Goal: Task Accomplishment & Management: Complete application form

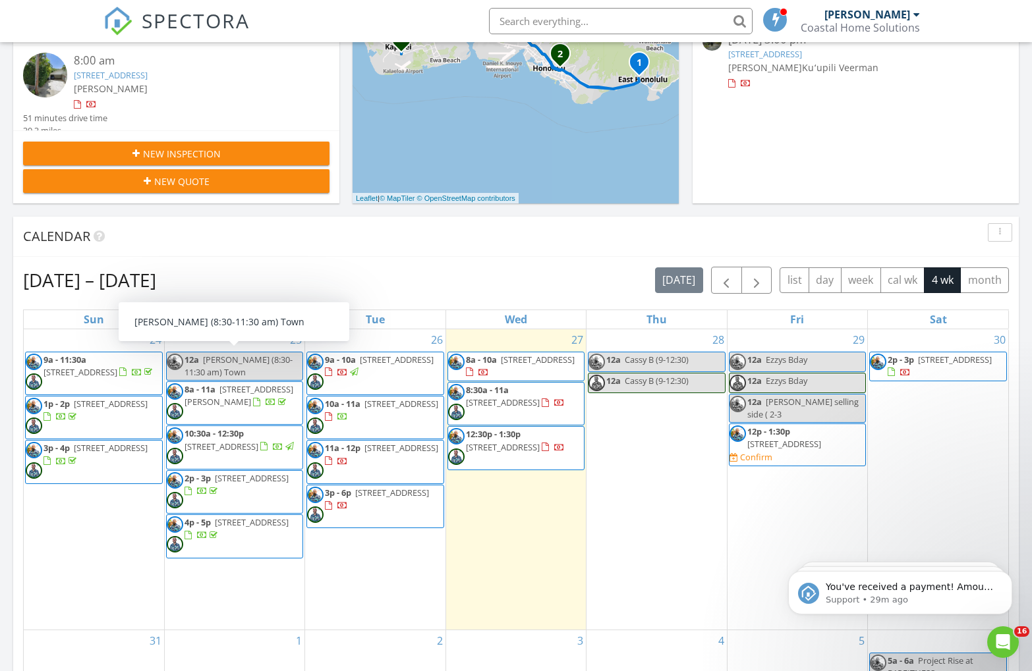
scroll to position [309, 0]
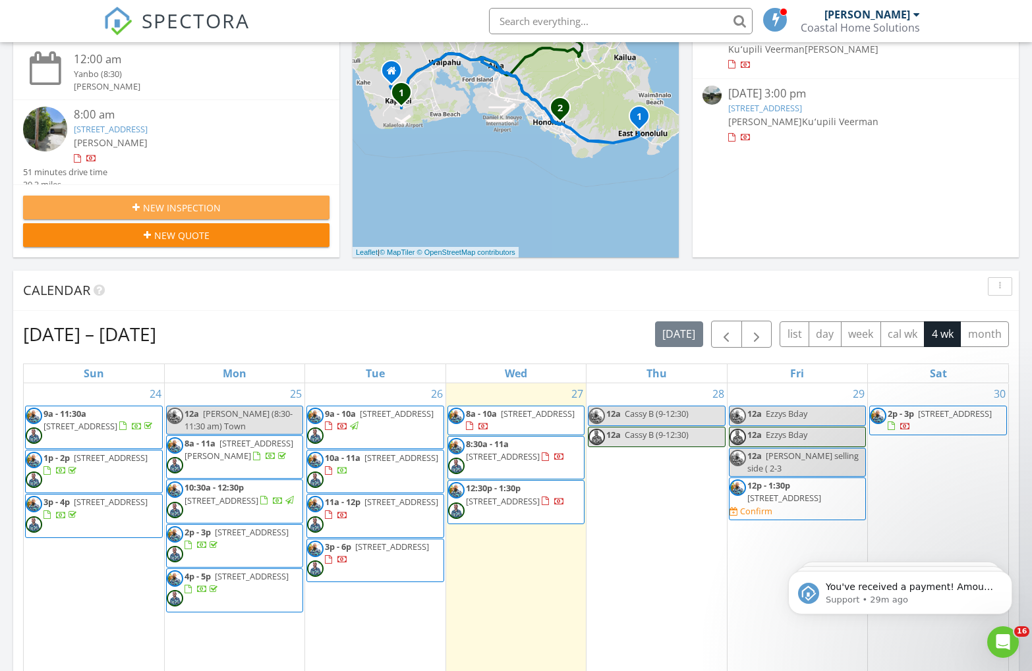
click at [156, 205] on span "New Inspection" at bounding box center [182, 208] width 78 height 14
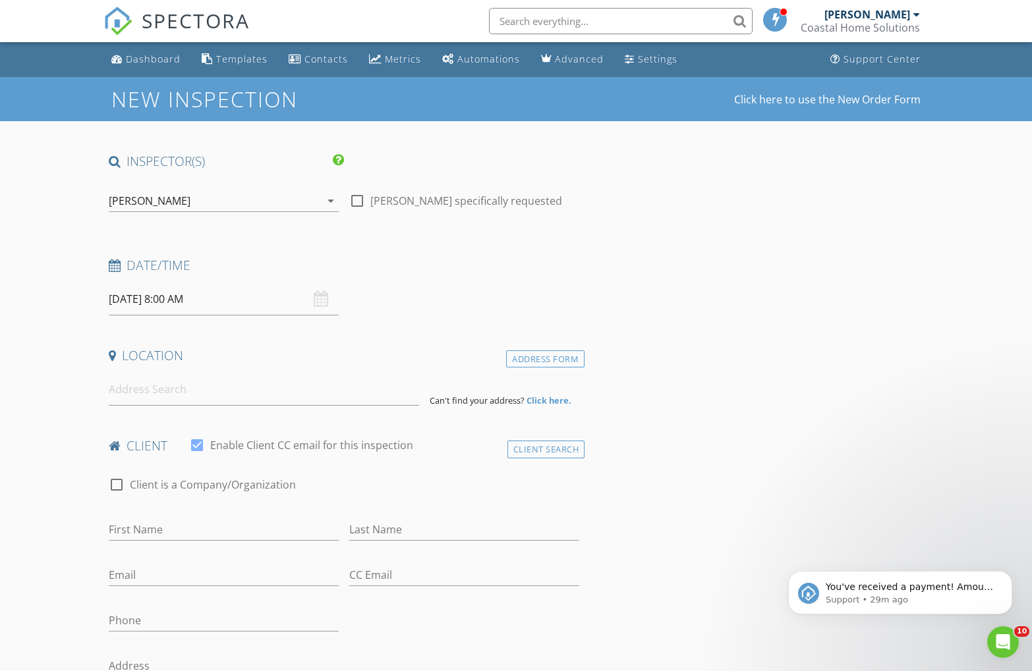
click at [159, 202] on div "[PERSON_NAME]" at bounding box center [150, 201] width 82 height 12
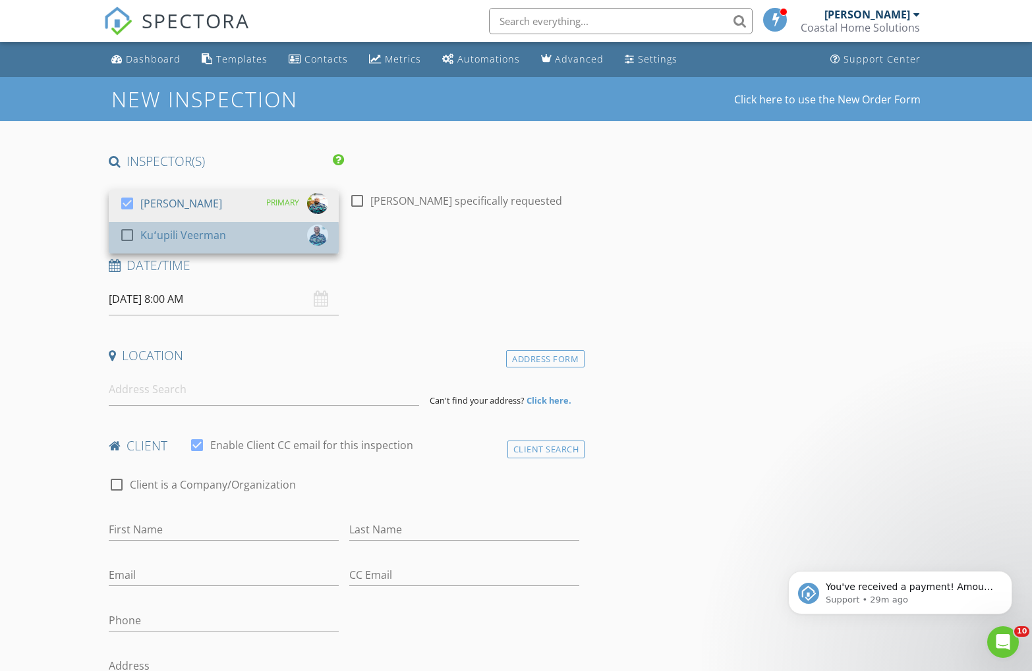
drag, startPoint x: 158, startPoint y: 227, endPoint x: 163, endPoint y: 252, distance: 25.5
click at [158, 227] on div "Kuʻupili Veerman" at bounding box center [183, 235] width 86 height 21
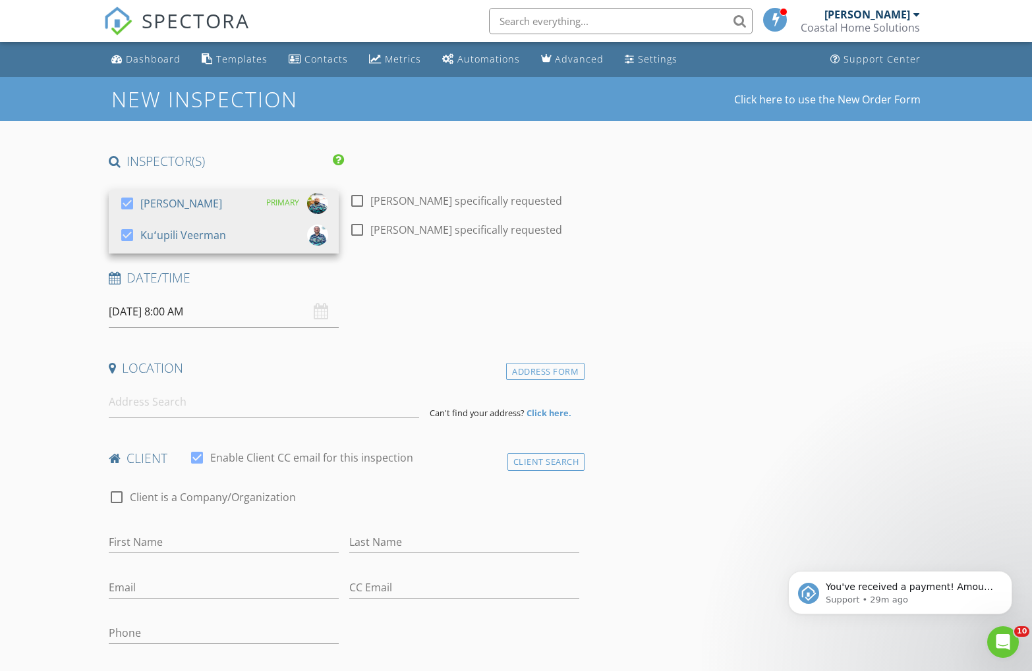
click at [147, 308] on input "08/28/2025 8:00 AM" at bounding box center [224, 312] width 230 height 32
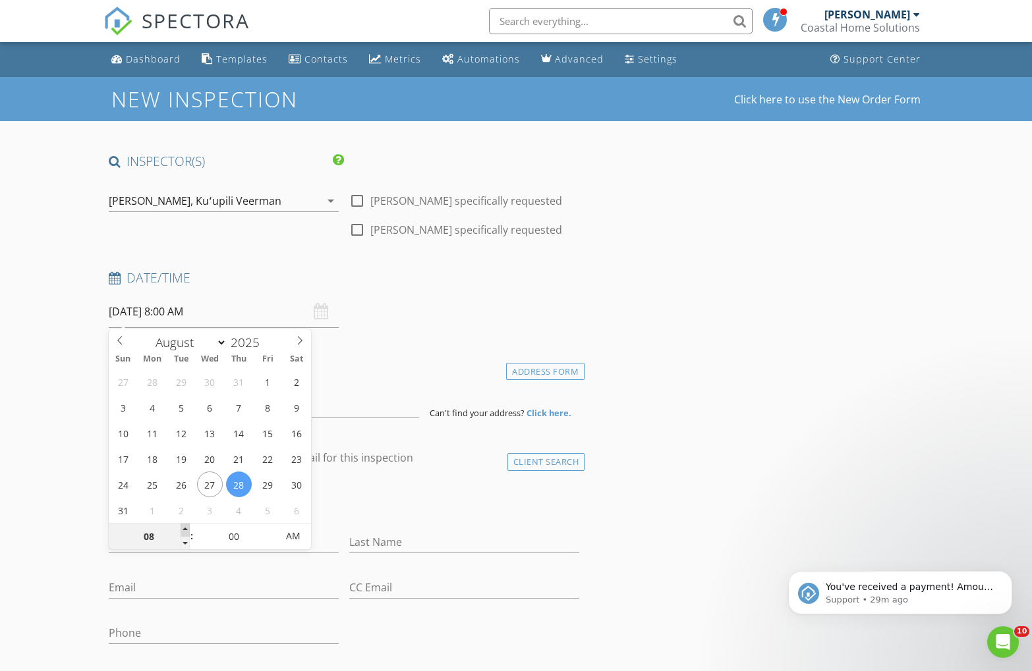
type input "09"
type input "08/28/2025 9:00 AM"
click at [188, 527] on span at bounding box center [185, 530] width 9 height 13
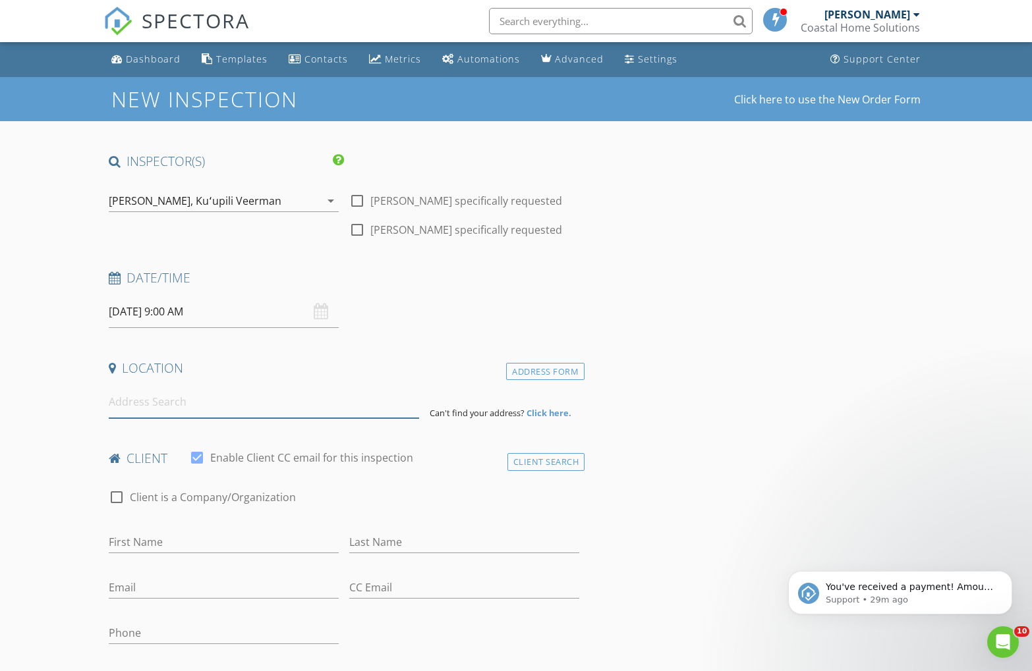
click at [144, 403] on input at bounding box center [264, 402] width 310 height 32
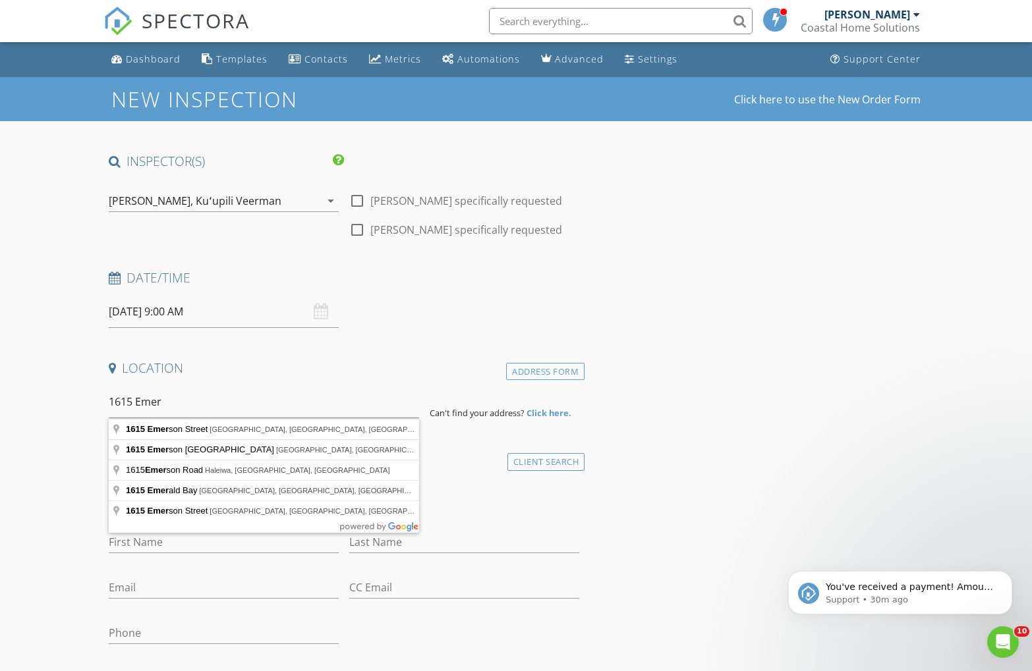
type input "1615 Emerson Street, Honolulu, HI, USA"
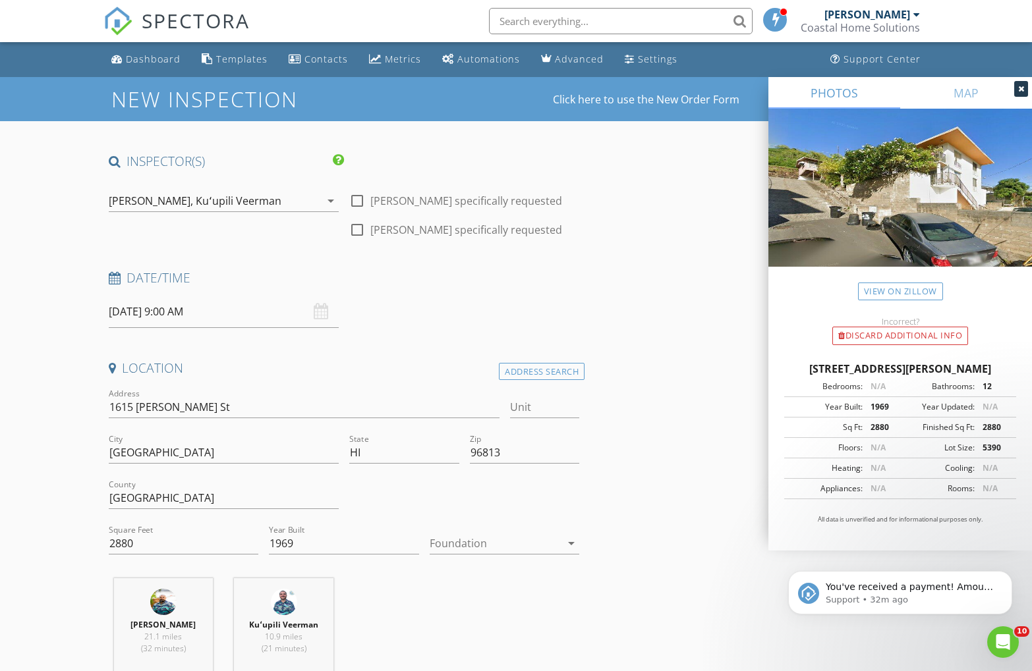
click at [159, 309] on input "08/28/2025 9:00 AM" at bounding box center [224, 312] width 230 height 32
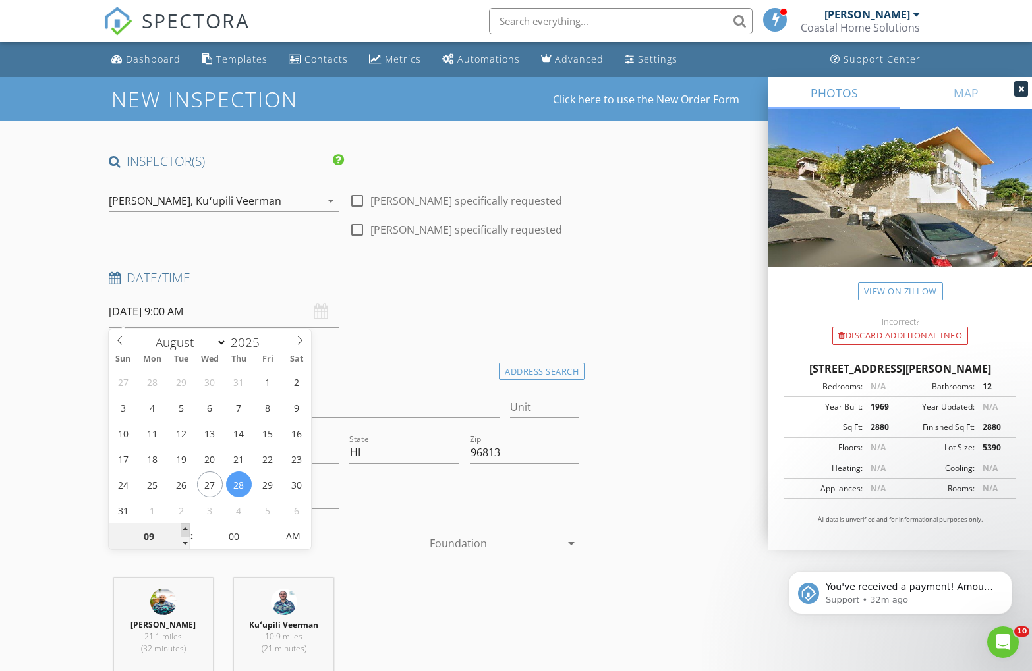
type input "10"
type input "08/28/2025 10:00 AM"
click at [186, 530] on span at bounding box center [185, 530] width 9 height 13
type input "11"
type input "08/28/2025 11:00 AM"
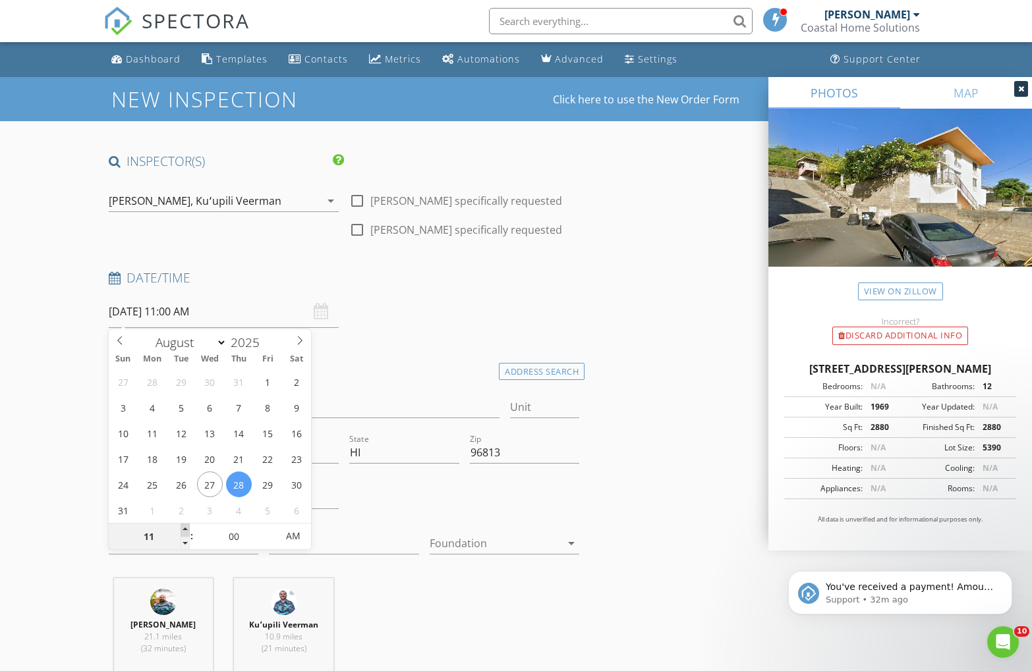
click at [186, 530] on span at bounding box center [185, 530] width 9 height 13
type input "12"
type input "08/28/2025 12:00 PM"
click at [186, 530] on span at bounding box center [185, 530] width 9 height 13
type input "01"
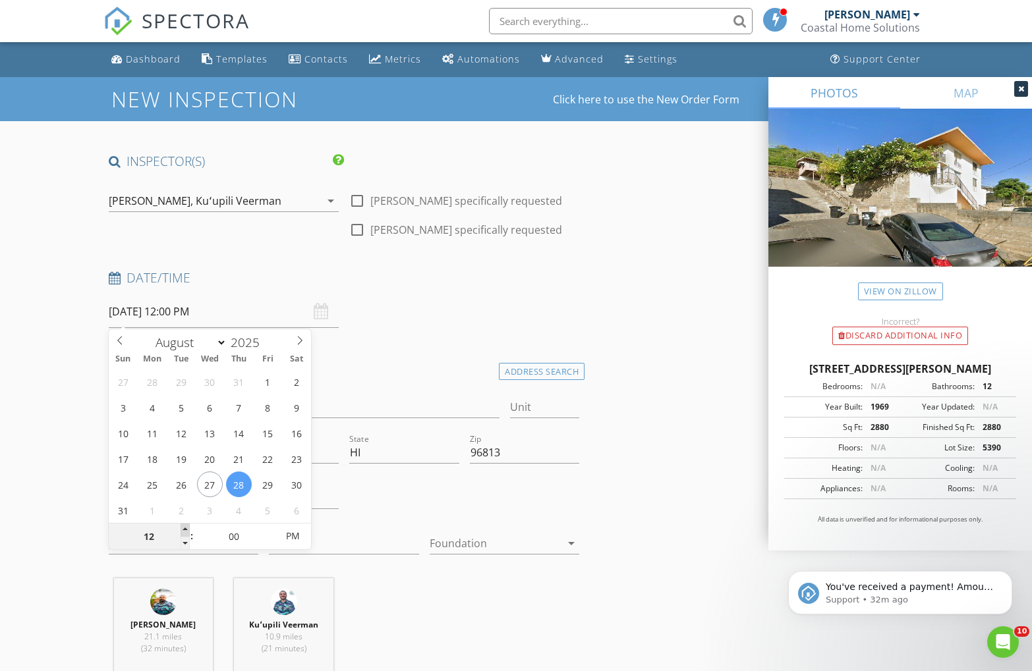
type input "08/28/2025 1:00 PM"
click at [186, 530] on span at bounding box center [185, 530] width 9 height 13
type input "02"
type input "08/28/2025 2:00 PM"
click at [186, 530] on span at bounding box center [185, 530] width 9 height 13
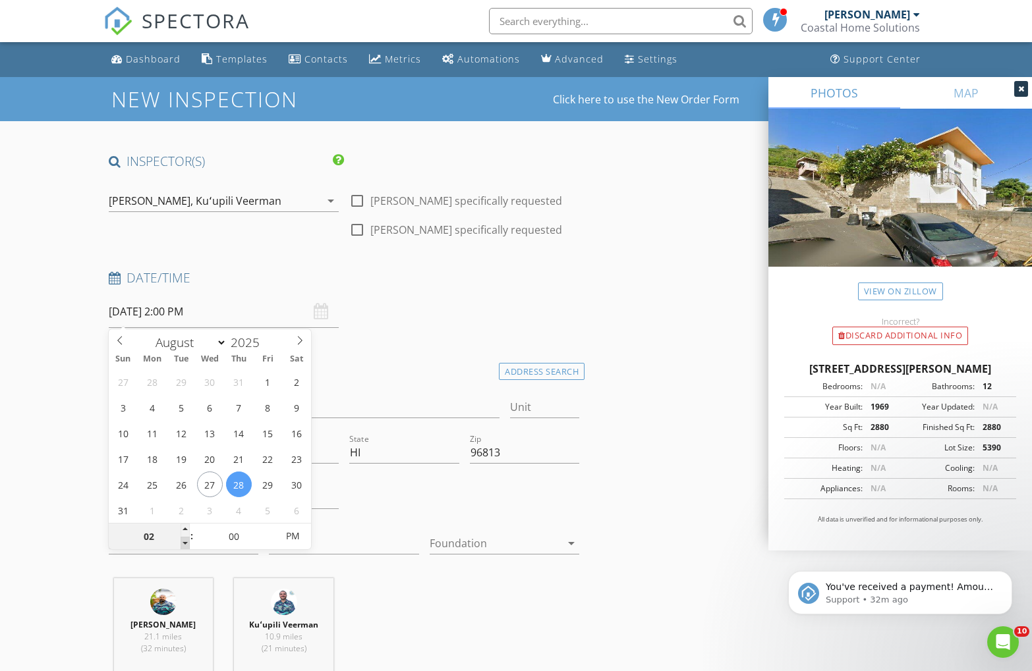
type input "01"
type input "08/28/2025 1:00 PM"
click at [186, 543] on span at bounding box center [185, 543] width 9 height 13
type input "05"
type input "08/28/2025 1:05 PM"
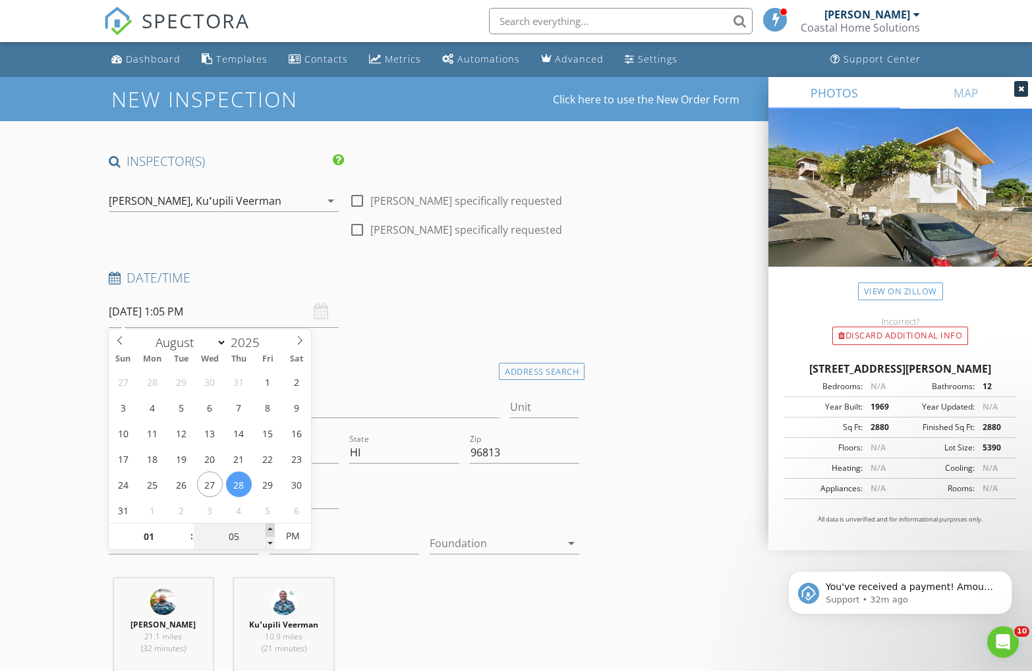
click at [271, 529] on span at bounding box center [270, 530] width 9 height 13
type input "10"
type input "08/28/2025 1:10 PM"
click at [271, 529] on span at bounding box center [270, 530] width 9 height 13
type input "15"
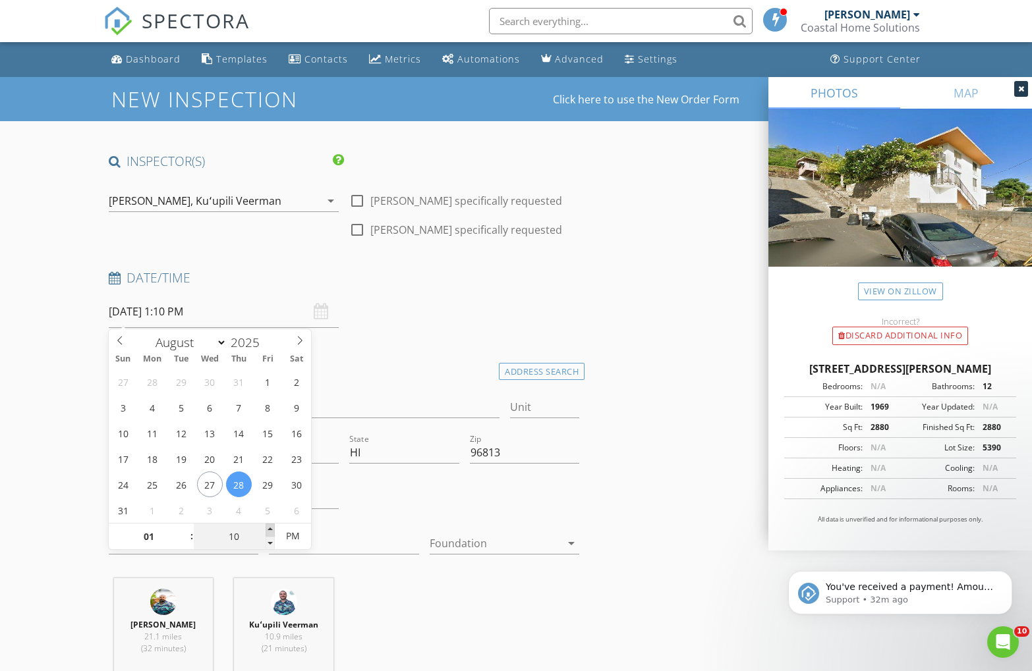
type input "08/28/2025 1:15 PM"
click at [271, 529] on span at bounding box center [270, 530] width 9 height 13
type input "20"
type input "08/28/2025 1:20 PM"
click at [271, 529] on span at bounding box center [270, 530] width 9 height 13
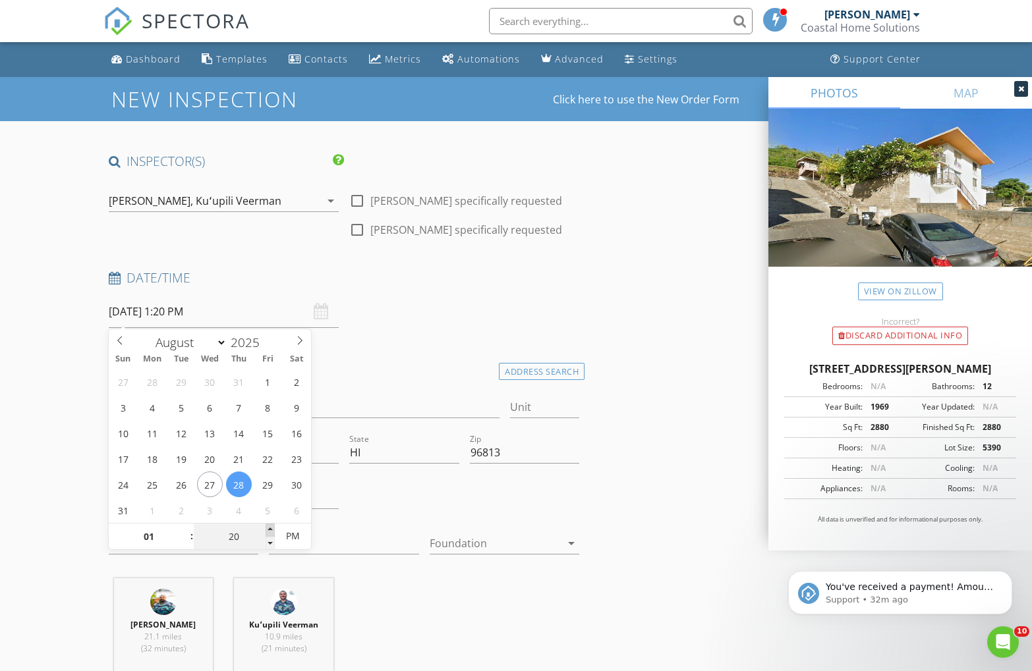
type input "25"
type input "08/28/2025 1:25 PM"
click at [271, 529] on span at bounding box center [270, 530] width 9 height 13
type input "30"
type input "08/28/2025 1:30 PM"
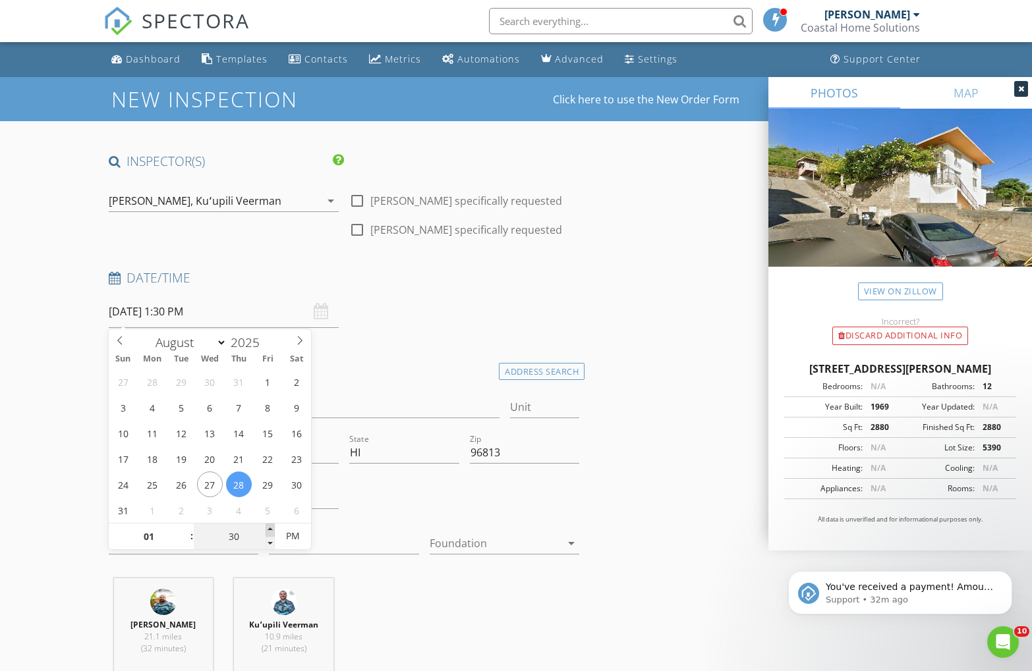
click at [271, 529] on span at bounding box center [270, 530] width 9 height 13
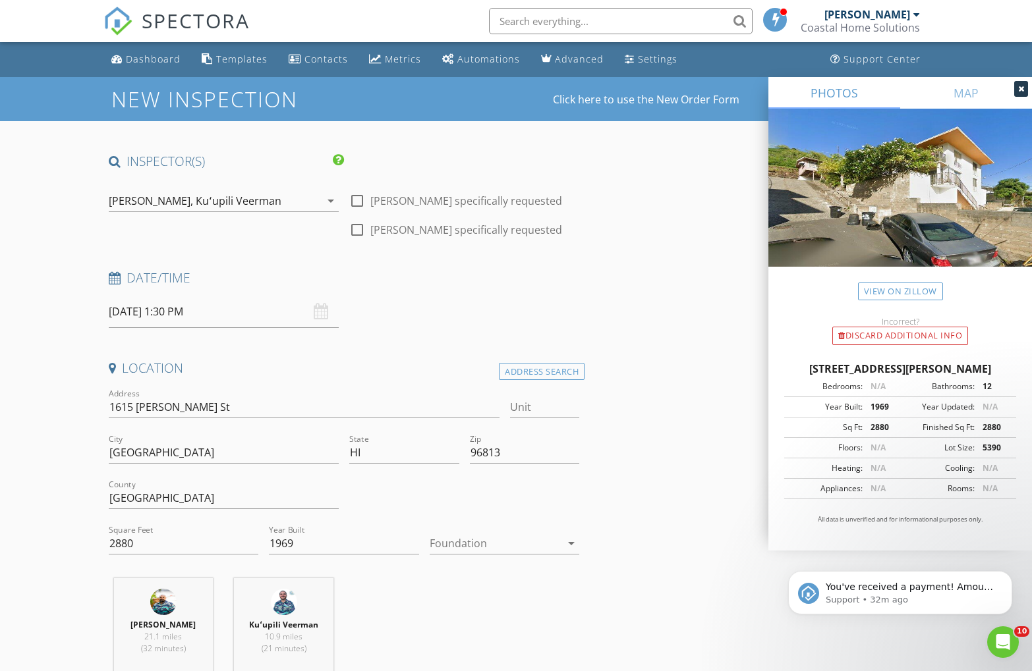
drag, startPoint x: 475, startPoint y: 260, endPoint x: 315, endPoint y: 391, distance: 207.0
drag, startPoint x: 190, startPoint y: 409, endPoint x: 88, endPoint y: 400, distance: 102.6
click at [113, 401] on input "1615 Emerson St" at bounding box center [304, 408] width 391 height 22
type input "1"
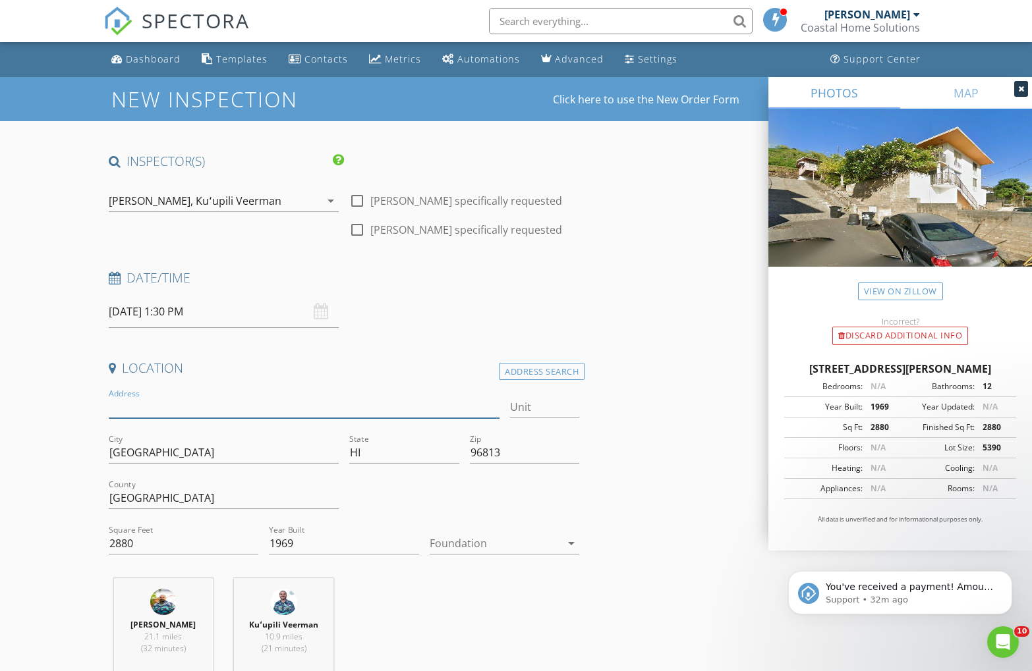
paste input "94-246 Leoku Street Unit #G323"
type input "94-246 Leoku Street Unit #G323"
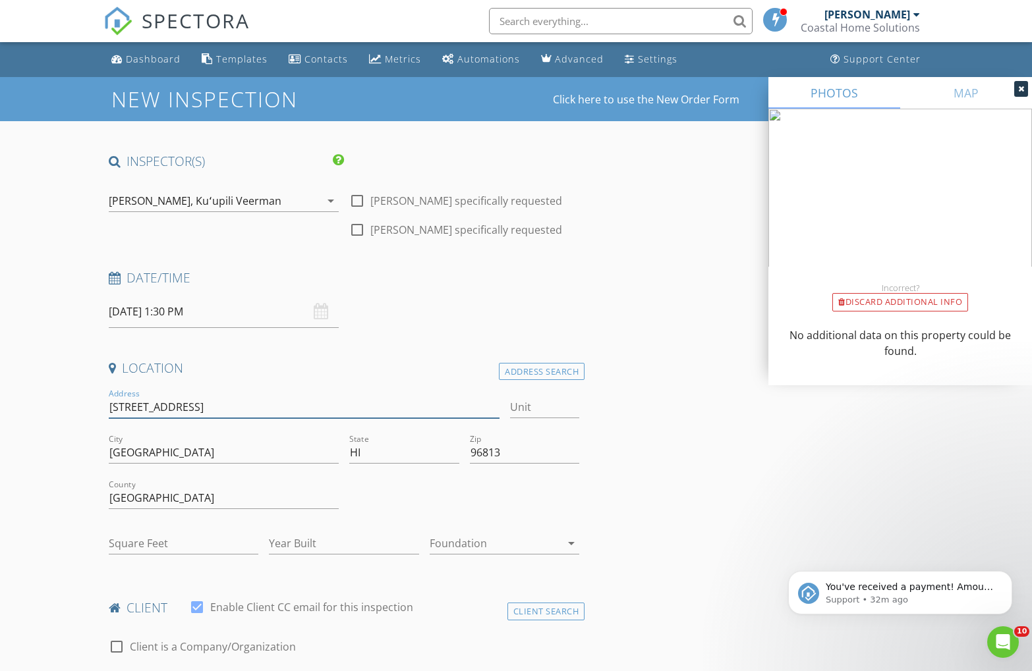
drag, startPoint x: 279, startPoint y: 411, endPoint x: 235, endPoint y: 407, distance: 44.9
click at [235, 407] on input "94-246 Leoku Street Unit #G323" at bounding box center [304, 408] width 391 height 22
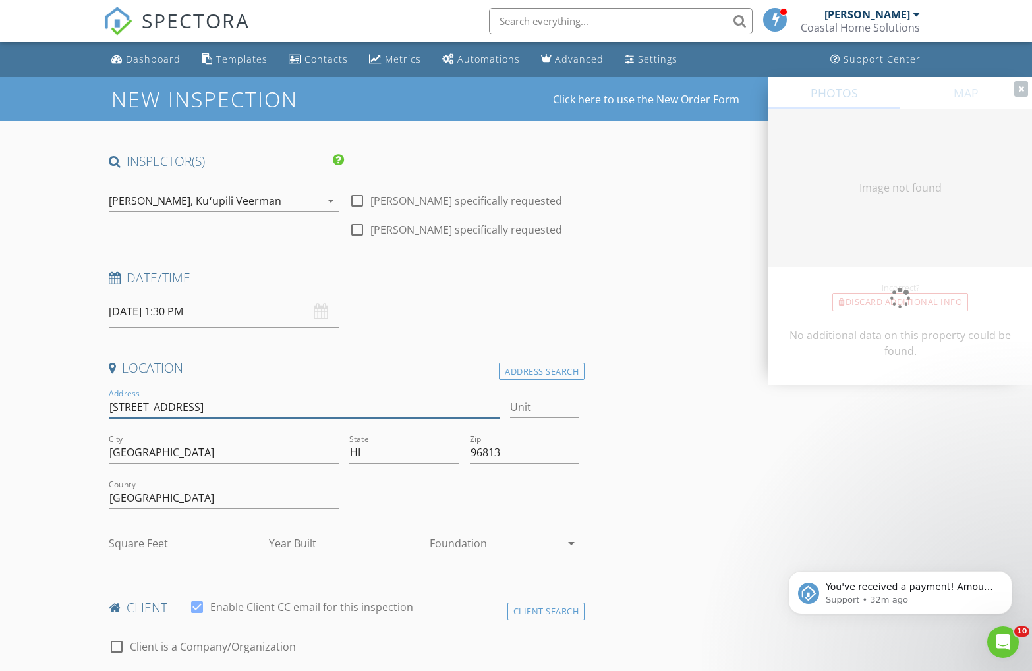
type input "94-246 Leoku Street Uni"
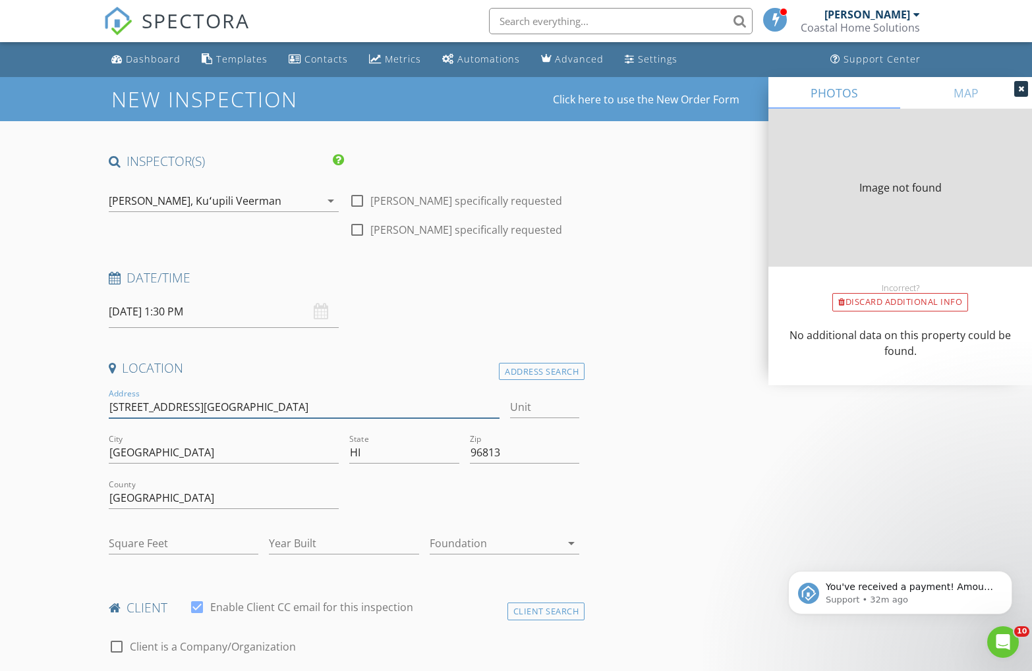
type input "712"
type input "1969"
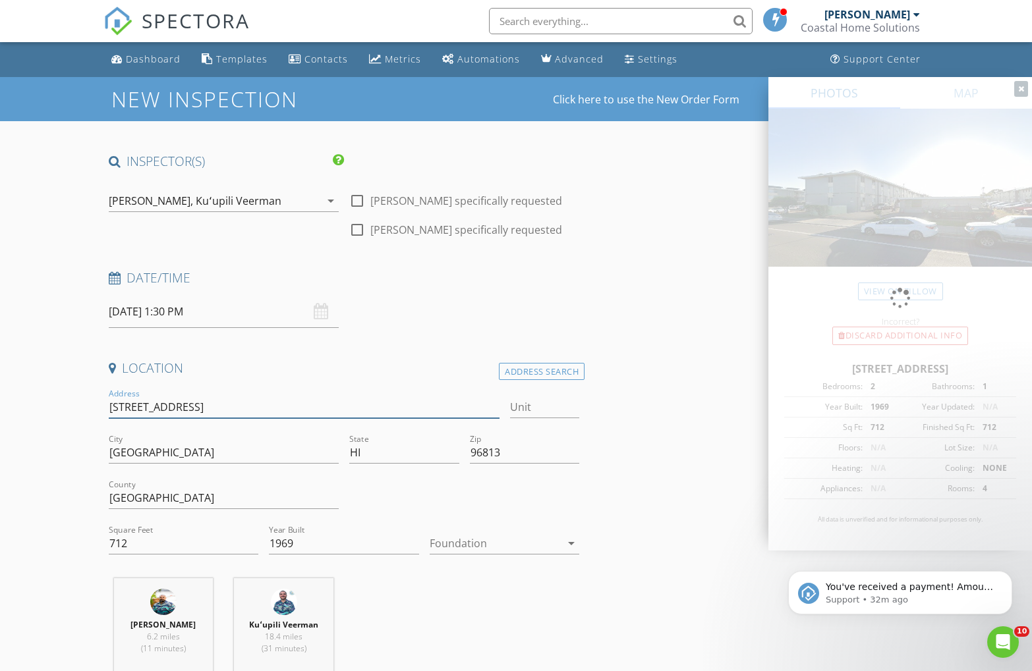
type input "94-246 Leoku Street"
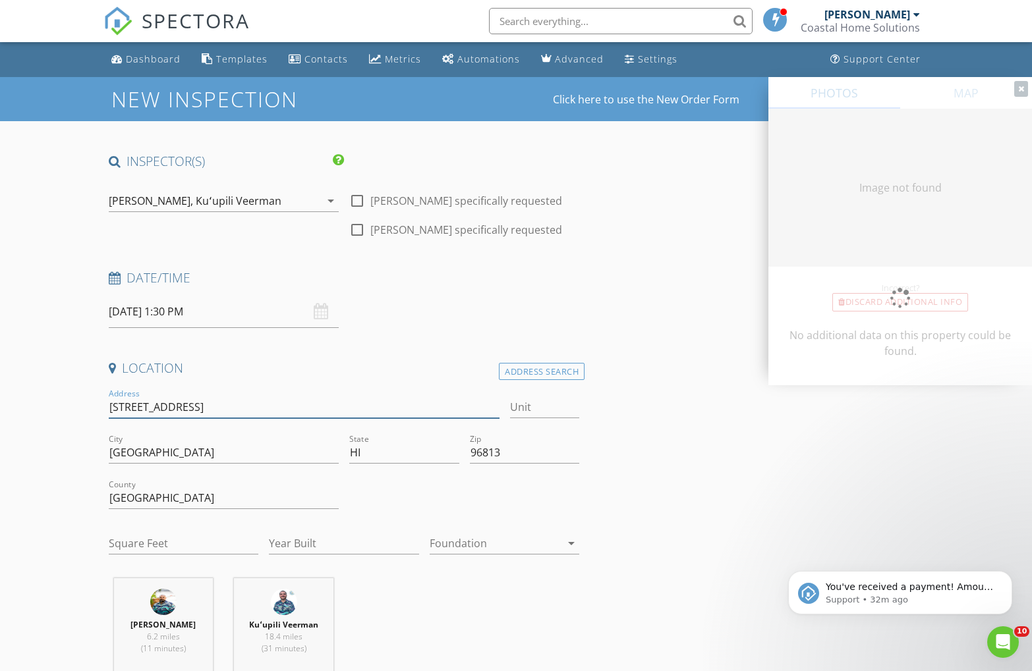
type input "712"
type input "1969"
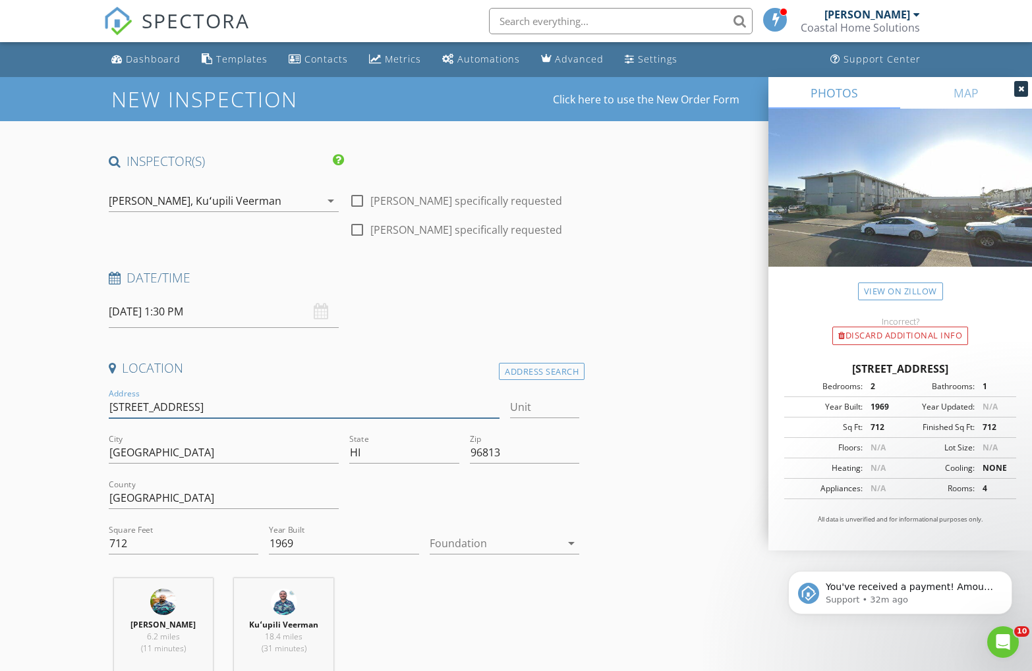
type input "94-246 Leoku Street"
click at [537, 412] on input "Unit" at bounding box center [545, 408] width 70 height 22
type input "G323"
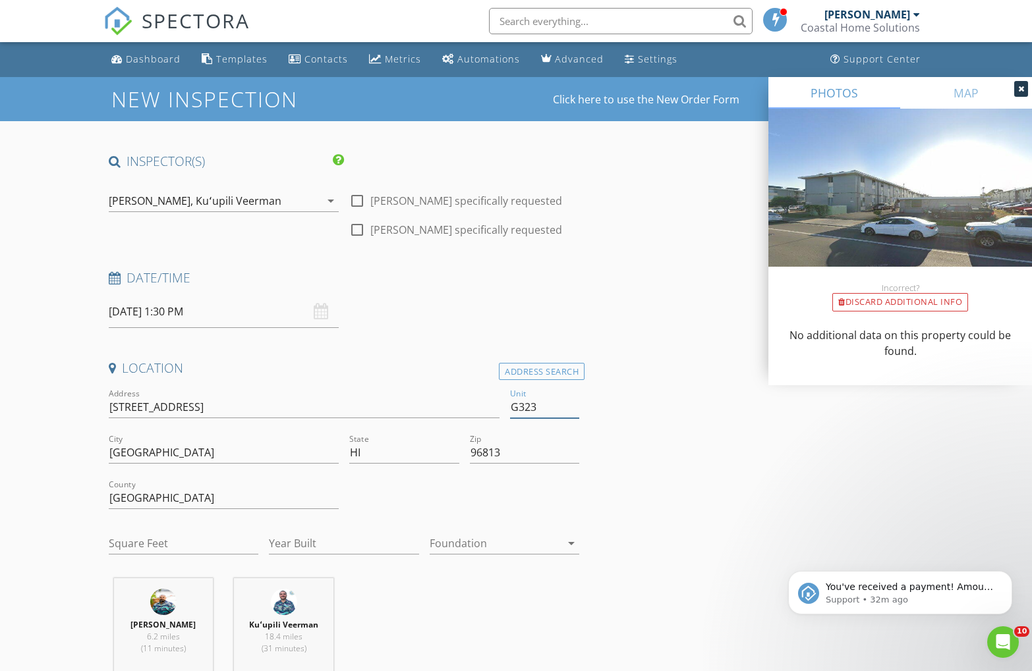
type input "G323"
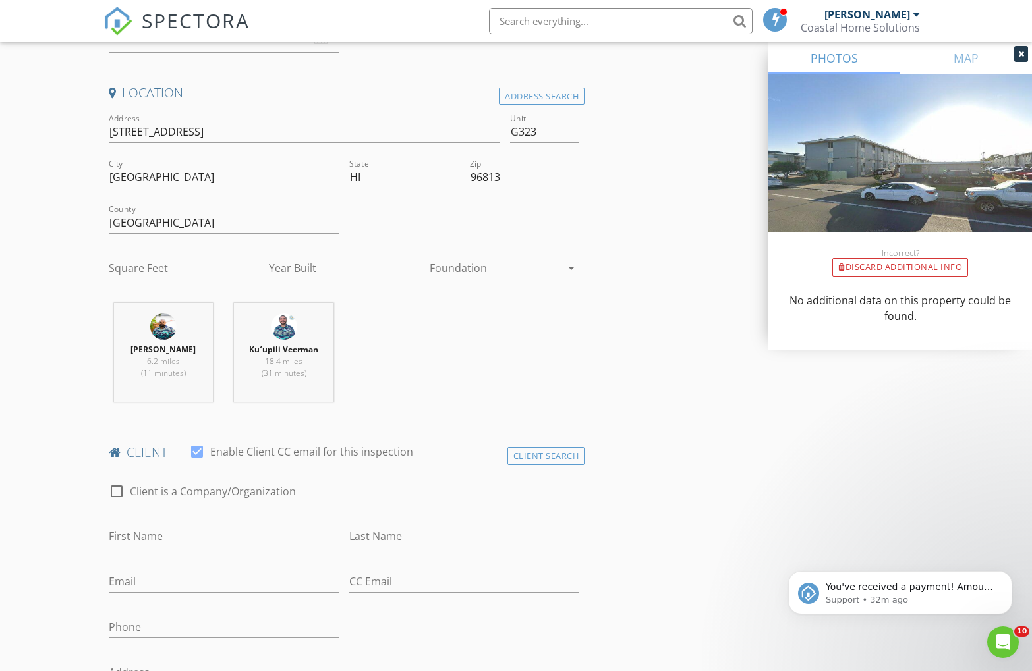
scroll to position [339, 0]
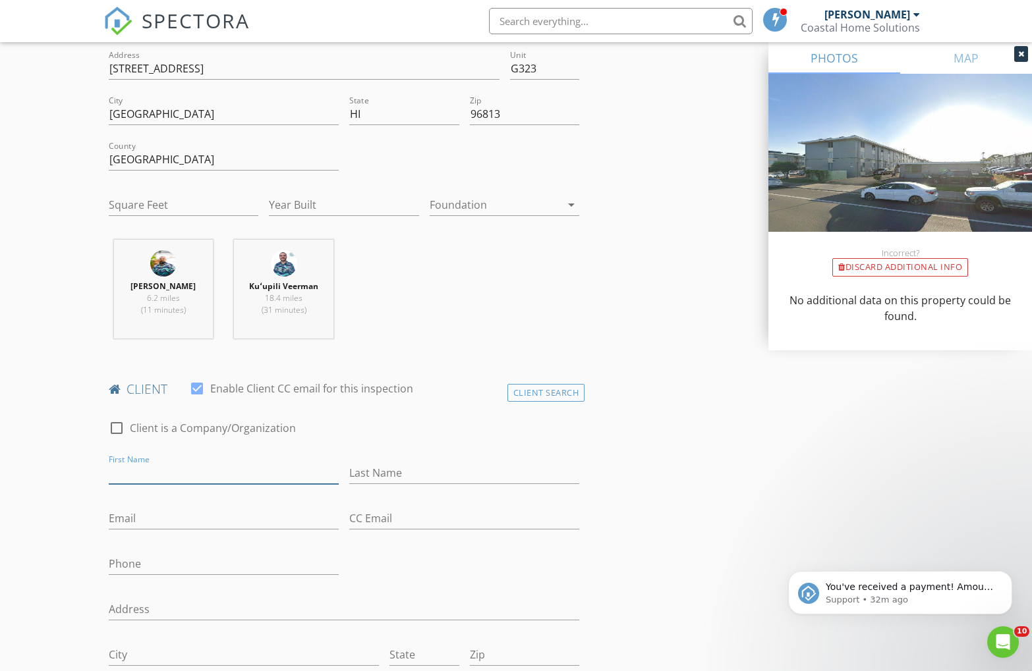
drag, startPoint x: 164, startPoint y: 476, endPoint x: 170, endPoint y: 480, distance: 6.8
click at [163, 476] on input "First Name" at bounding box center [224, 474] width 230 height 22
click at [532, 393] on div "Client Search" at bounding box center [546, 393] width 78 height 18
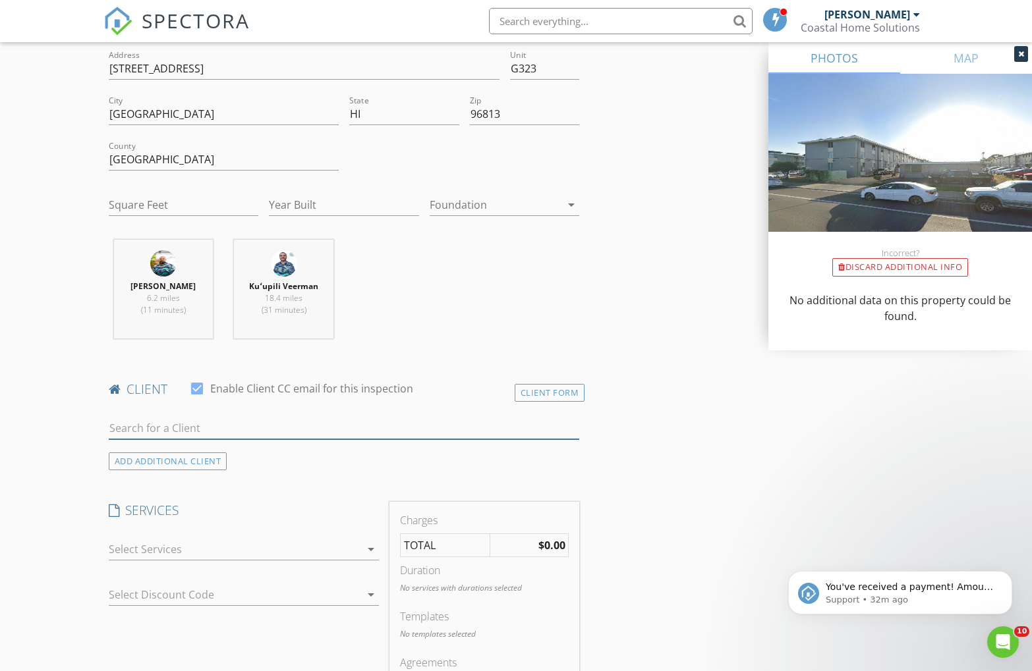
click at [187, 424] on input "text" at bounding box center [344, 429] width 471 height 22
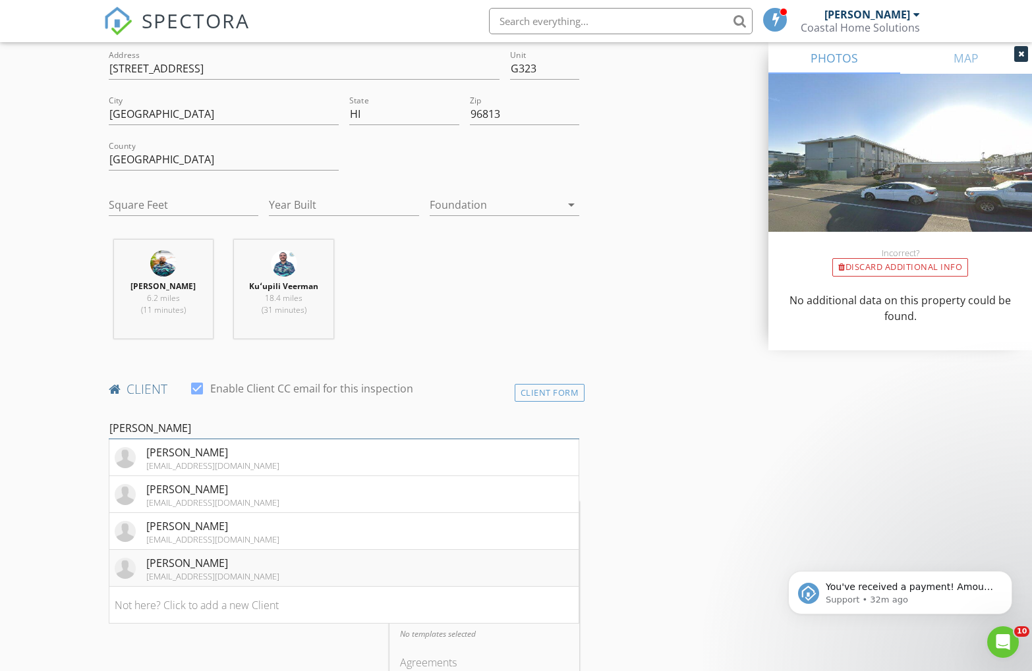
type input "Lande"
click at [166, 577] on div "[EMAIL_ADDRESS][DOMAIN_NAME]" at bounding box center [212, 576] width 133 height 11
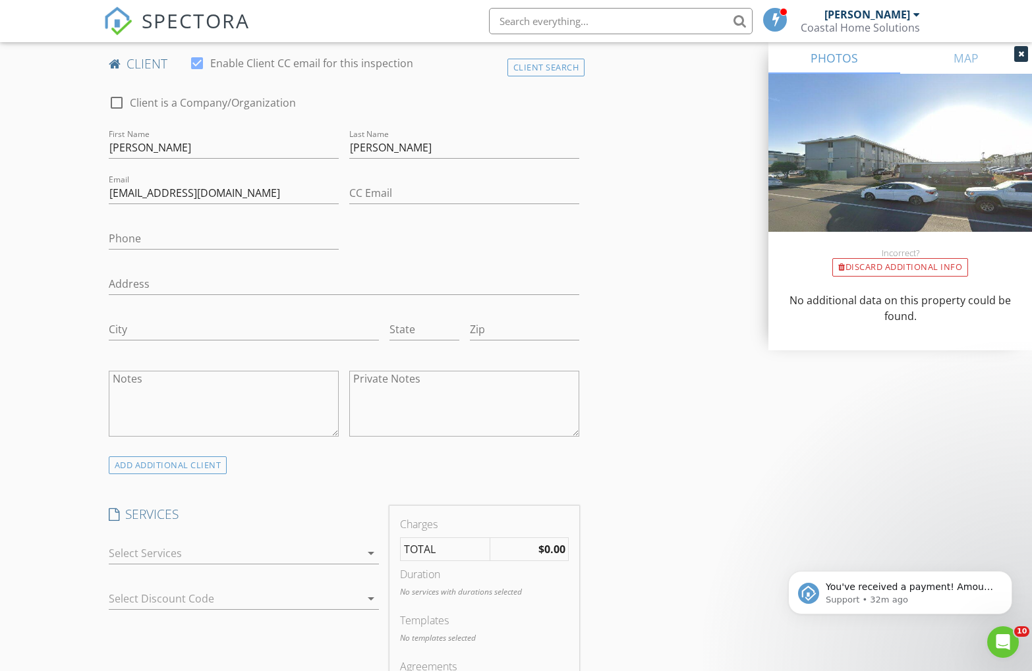
scroll to position [762, 0]
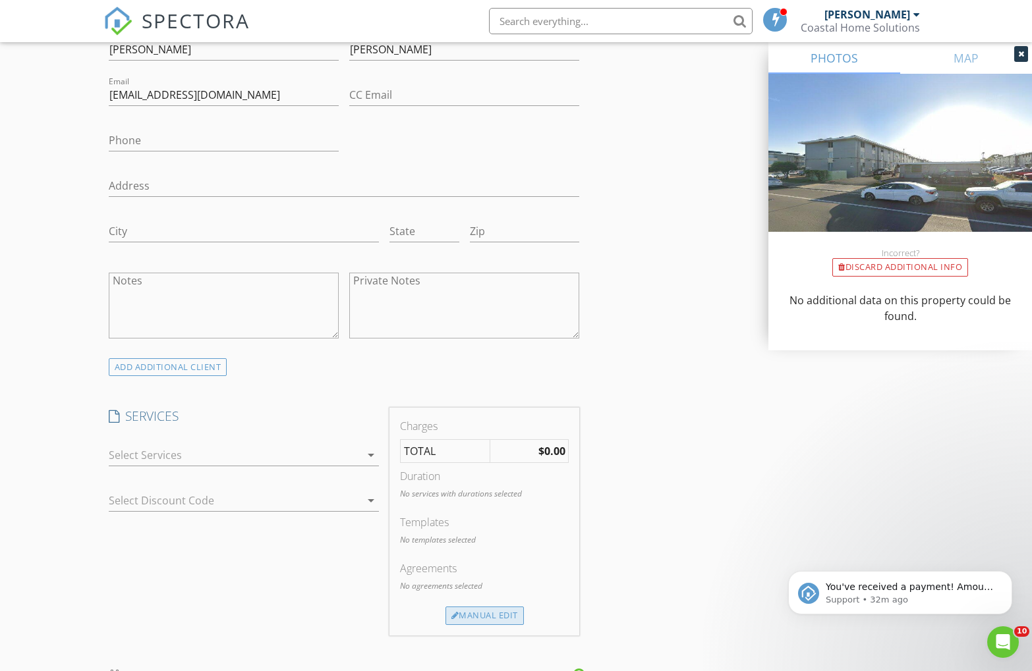
click at [463, 611] on div "Manual Edit" at bounding box center [484, 616] width 78 height 18
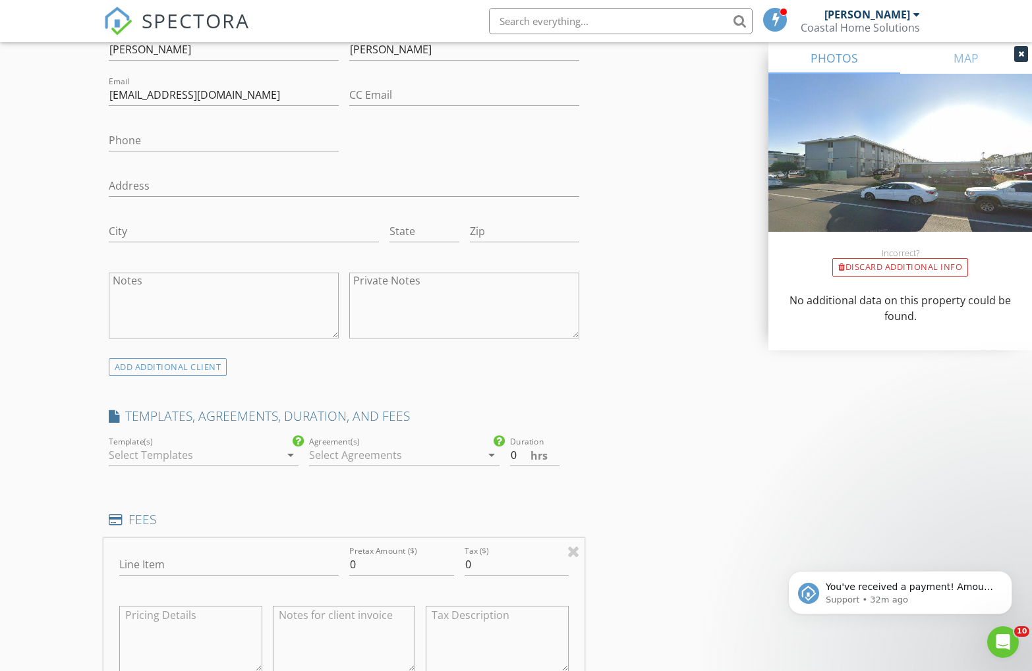
click at [183, 461] on div at bounding box center [194, 455] width 171 height 21
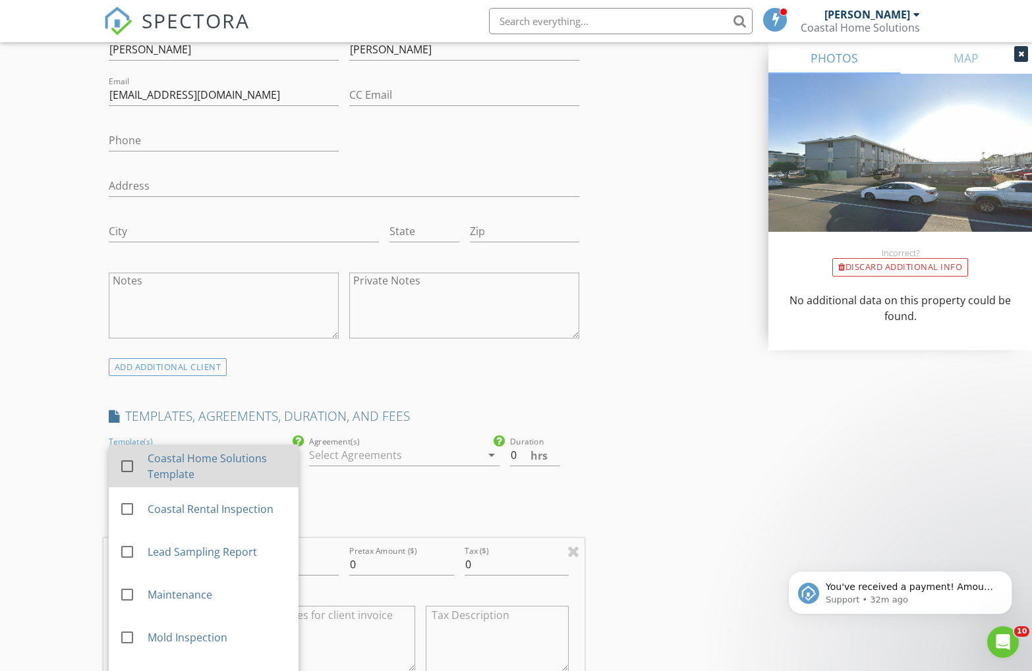
drag, startPoint x: 200, startPoint y: 472, endPoint x: 237, endPoint y: 467, distance: 37.8
click at [200, 472] on div "Coastal Home Solutions Template" at bounding box center [217, 467] width 140 height 32
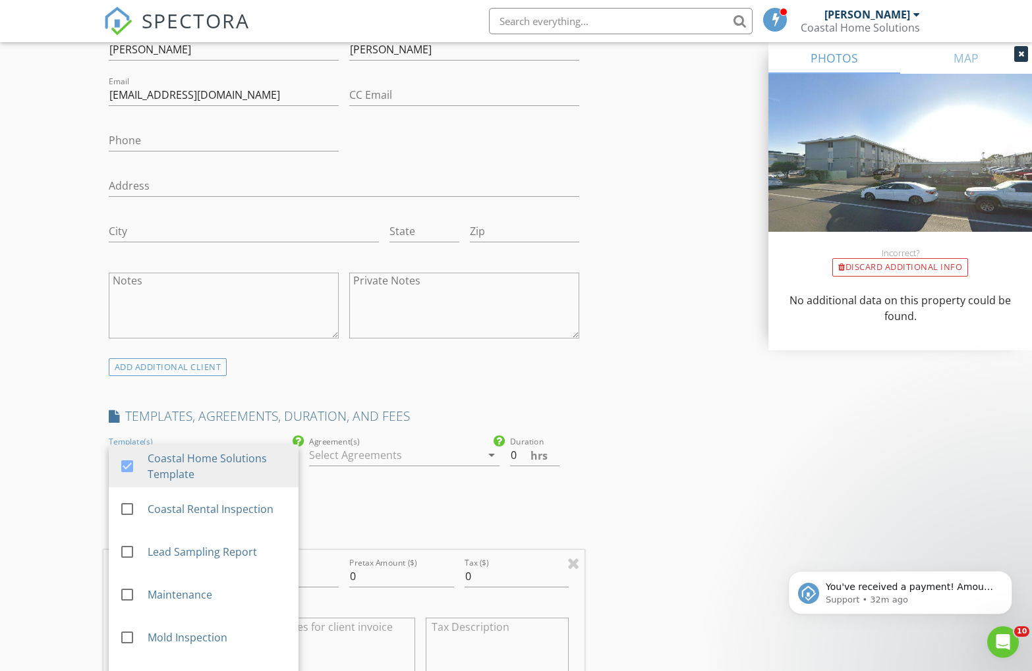
click at [417, 463] on div at bounding box center [394, 455] width 171 height 21
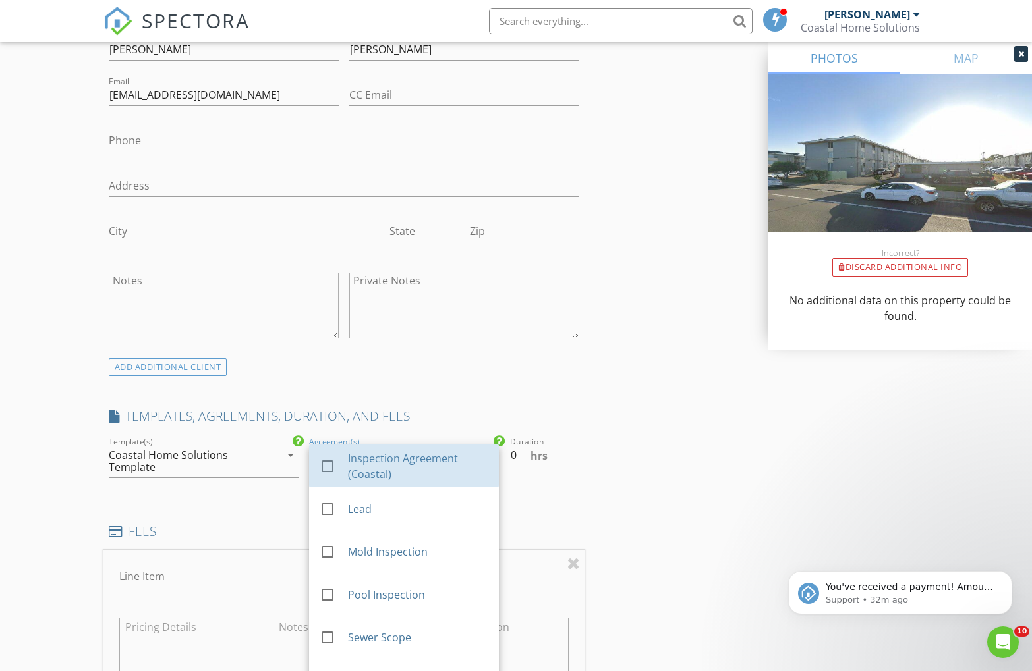
drag, startPoint x: 412, startPoint y: 467, endPoint x: 521, endPoint y: 451, distance: 110.6
click at [414, 467] on div "Inspection Agreement (Coastal)" at bounding box center [418, 467] width 140 height 32
click at [557, 451] on input "0.5" at bounding box center [535, 456] width 50 height 22
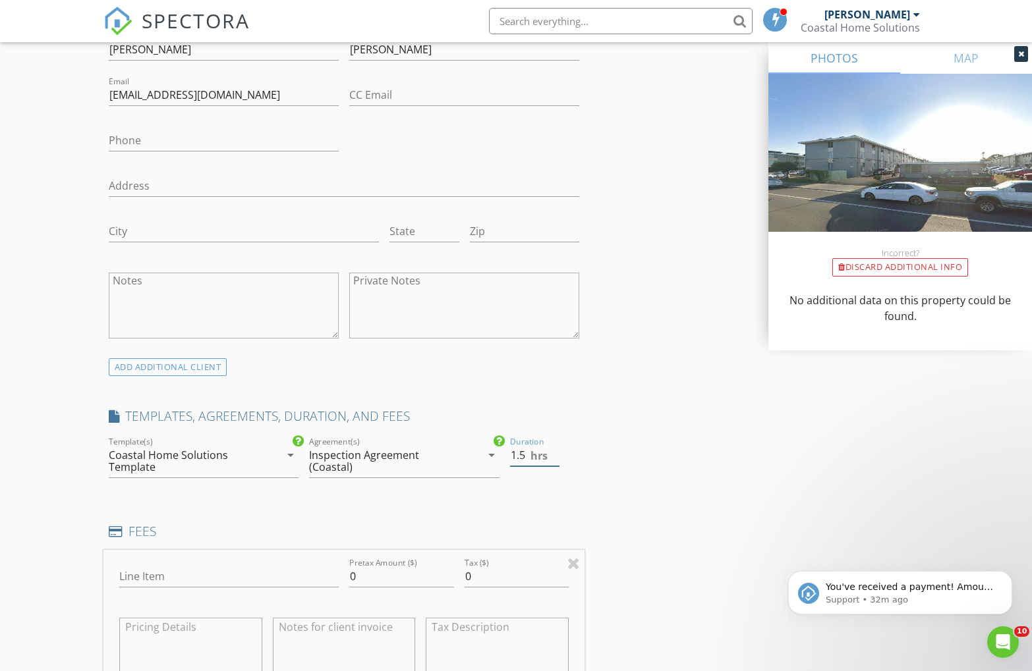
click at [557, 451] on input "1.5" at bounding box center [535, 456] width 50 height 22
type input "1"
click at [553, 457] on input "1" at bounding box center [535, 456] width 50 height 22
click at [188, 580] on input "Line Item" at bounding box center [228, 578] width 219 height 22
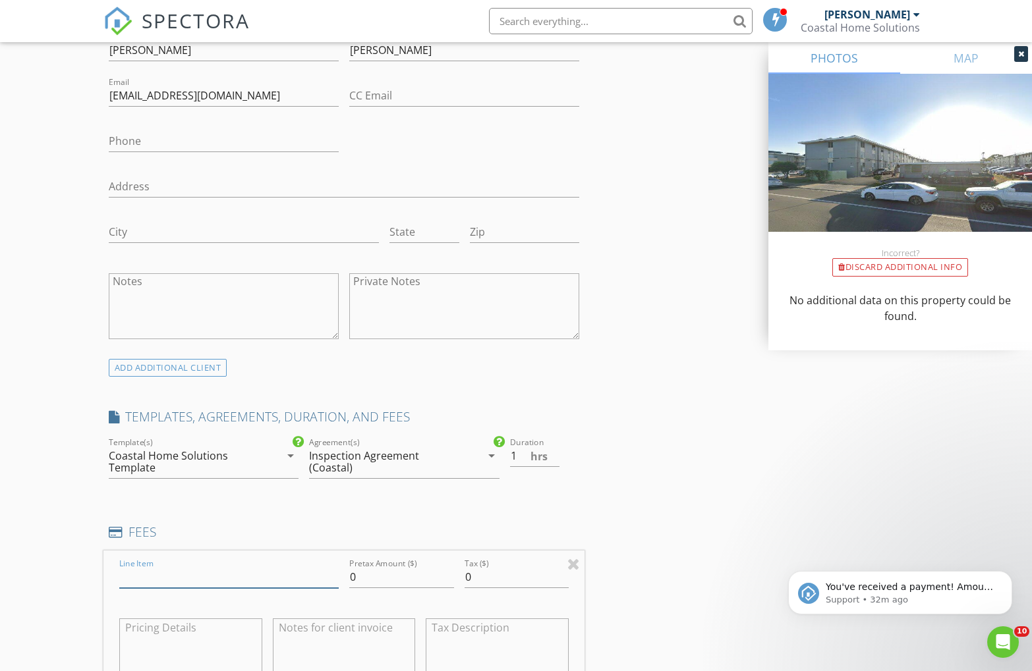
type input "Residential Inspection"
drag, startPoint x: 358, startPoint y: 575, endPoint x: 331, endPoint y: 572, distance: 26.6
click at [332, 572] on div "Line Item Residential Inspection Pretax Amount ($) 0 Tax ($) 0" at bounding box center [344, 630] width 482 height 159
type input "350"
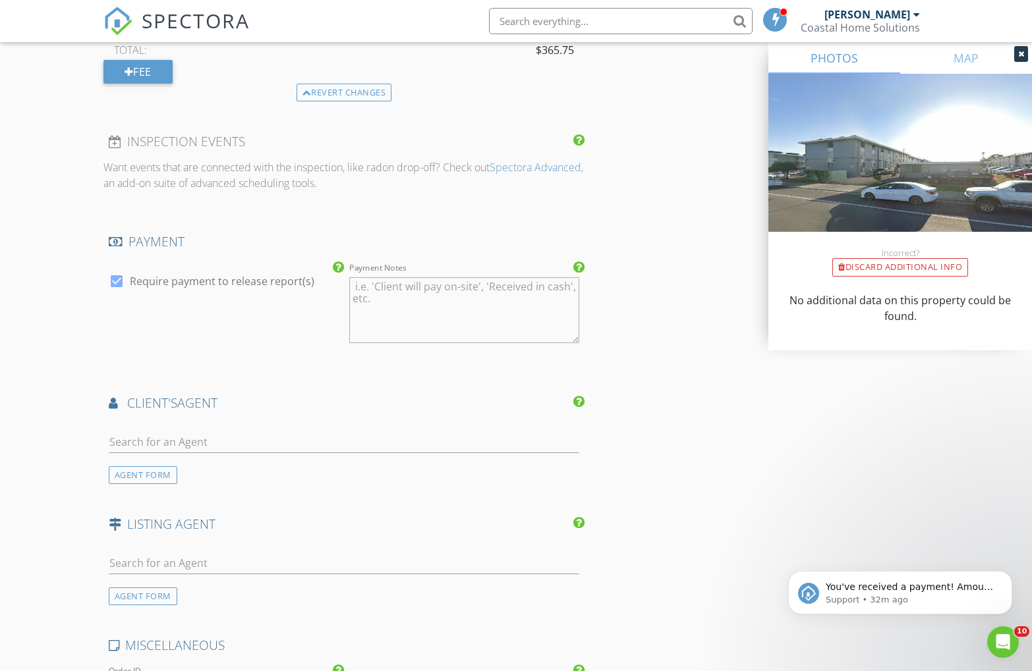
scroll to position [1454, 0]
type input "15.75"
click at [170, 443] on input "text" at bounding box center [344, 441] width 471 height 22
type input "sierra"
click at [186, 467] on div "Sierra [PERSON_NAME]" at bounding box center [203, 470] width 114 height 16
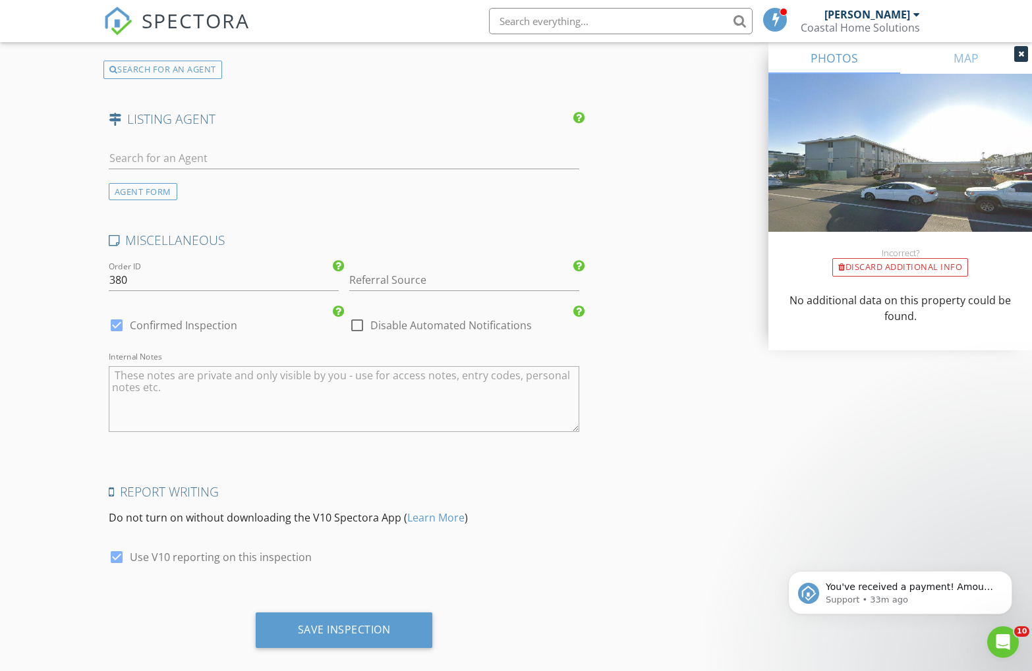
scroll to position [2266, 0]
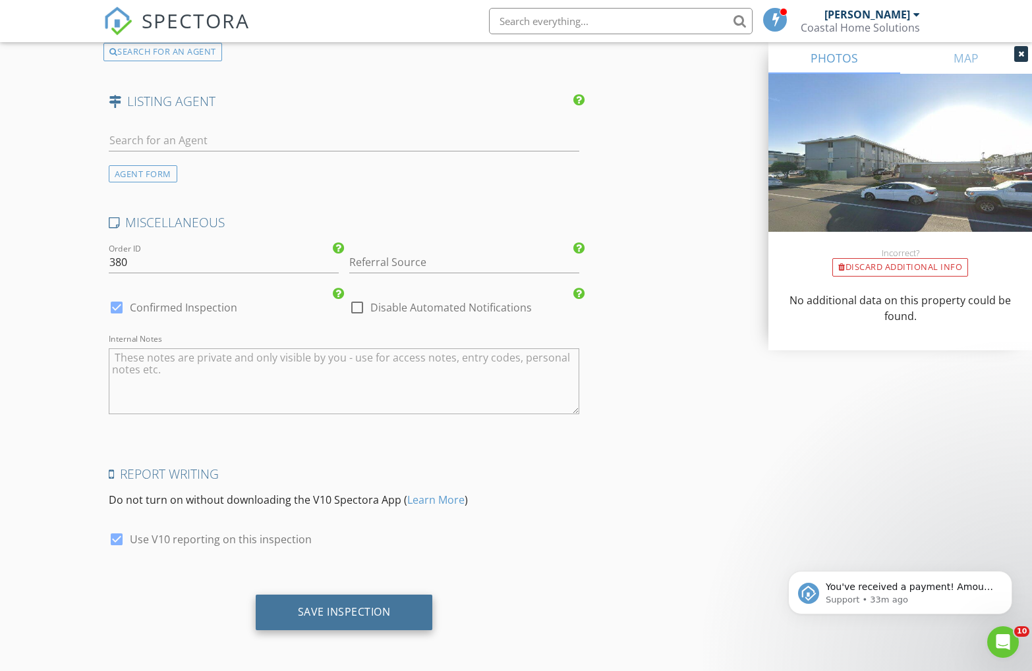
click at [362, 617] on div "Save Inspection" at bounding box center [344, 612] width 93 height 13
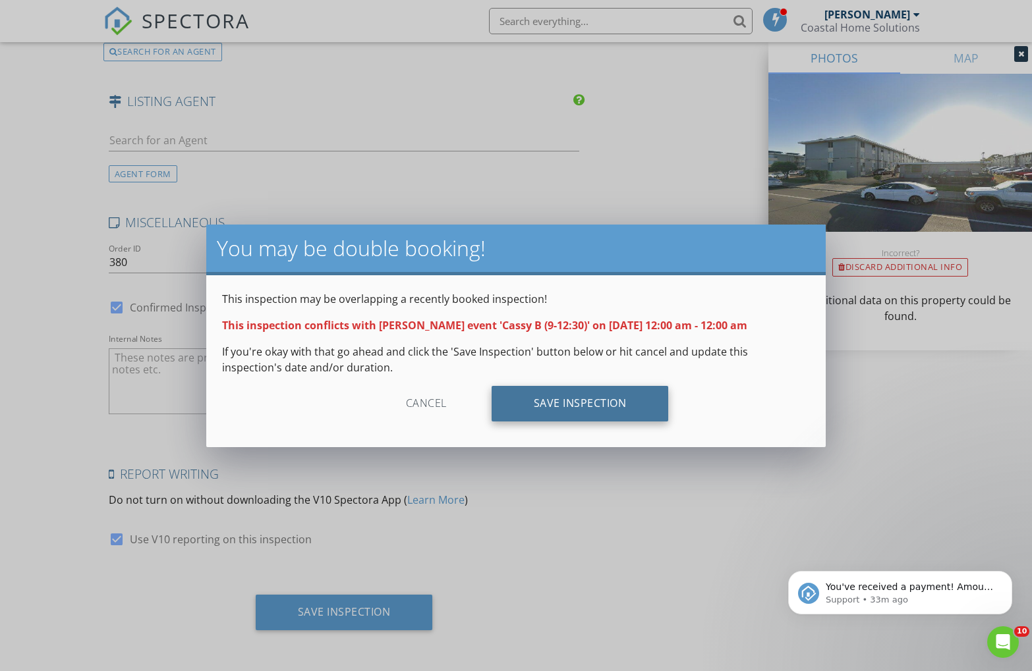
click at [567, 405] on div "Save Inspection" at bounding box center [580, 404] width 177 height 36
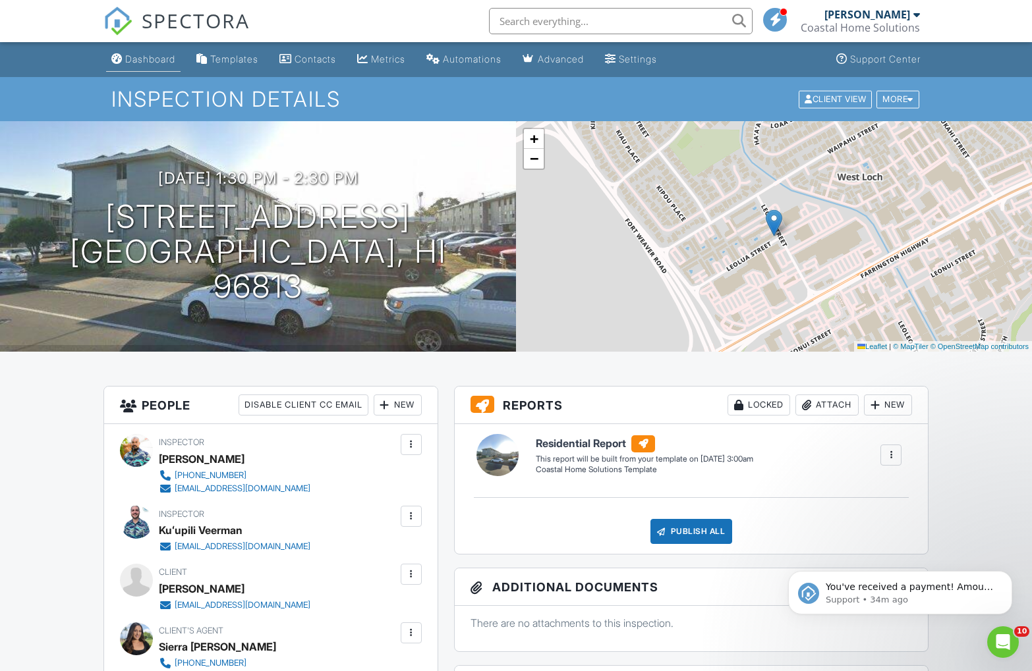
click at [148, 56] on div "Dashboard" at bounding box center [150, 58] width 50 height 11
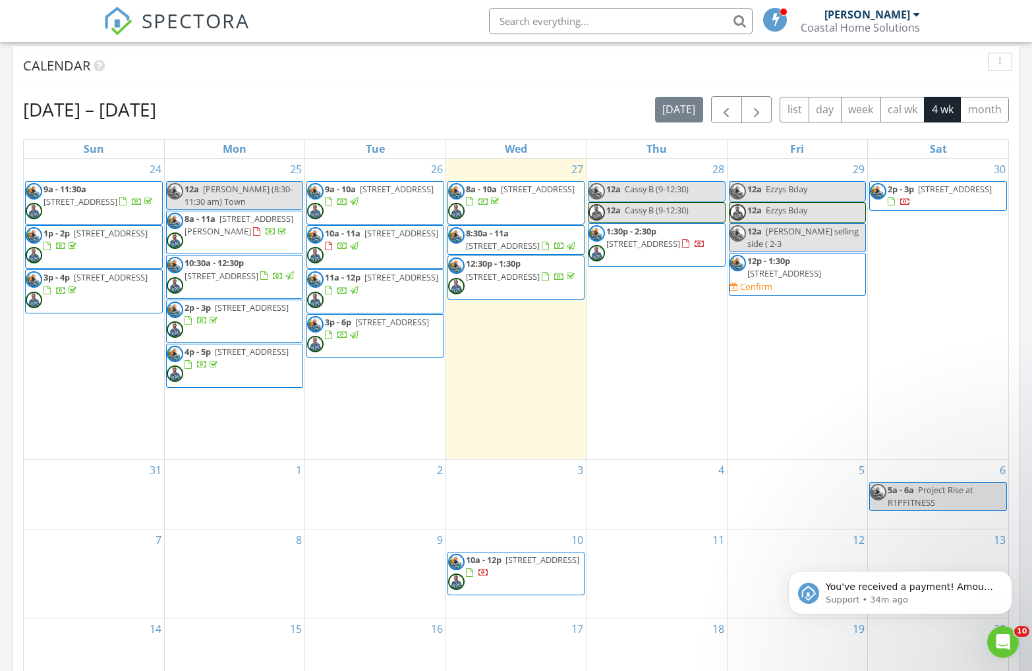
scroll to position [567, 0]
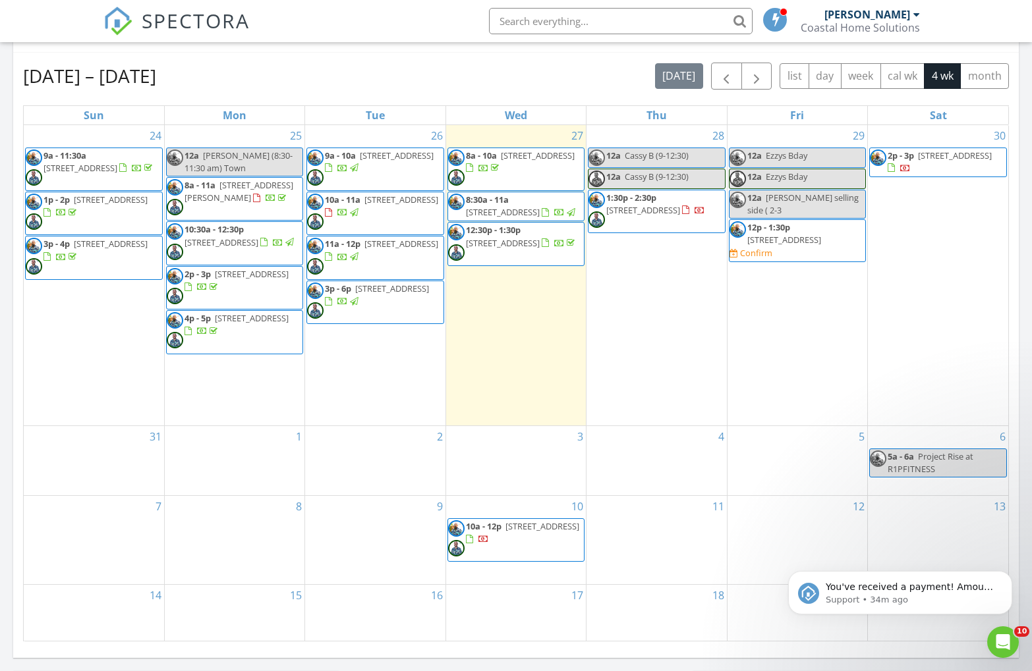
click at [666, 217] on span "1:30p - 2:30p 94-246 Leoku Street G323, Honolulu 96813" at bounding box center [656, 212] width 136 height 40
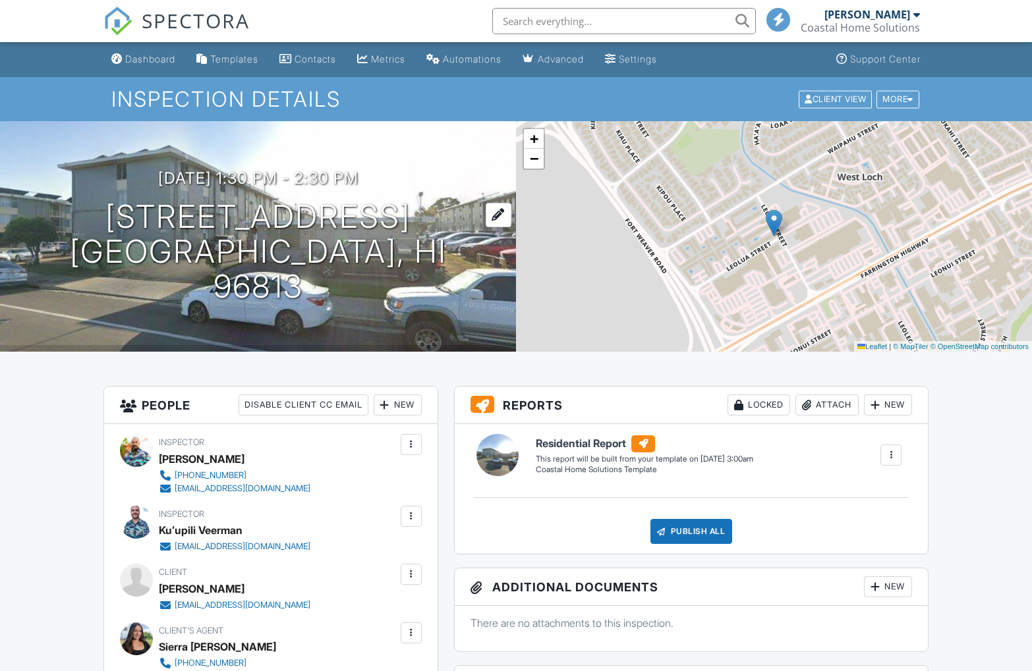
click at [201, 229] on h1 "[STREET_ADDRESS] [GEOGRAPHIC_DATA], HI 96813" at bounding box center [258, 252] width 474 height 104
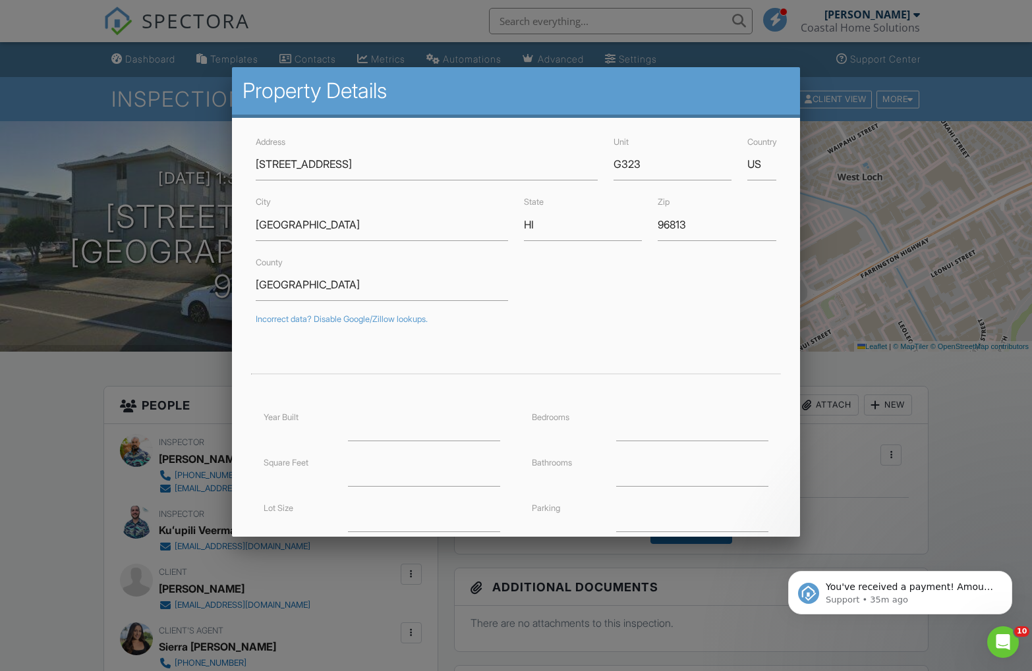
click at [185, 159] on div at bounding box center [516, 354] width 1032 height 840
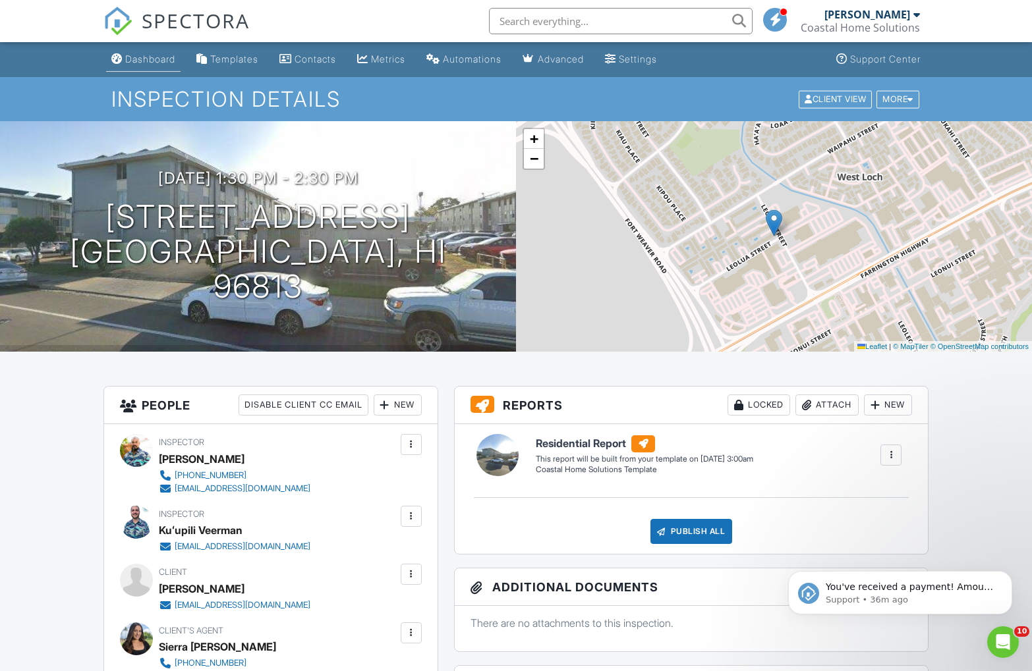
click at [140, 62] on div "Dashboard" at bounding box center [150, 58] width 50 height 11
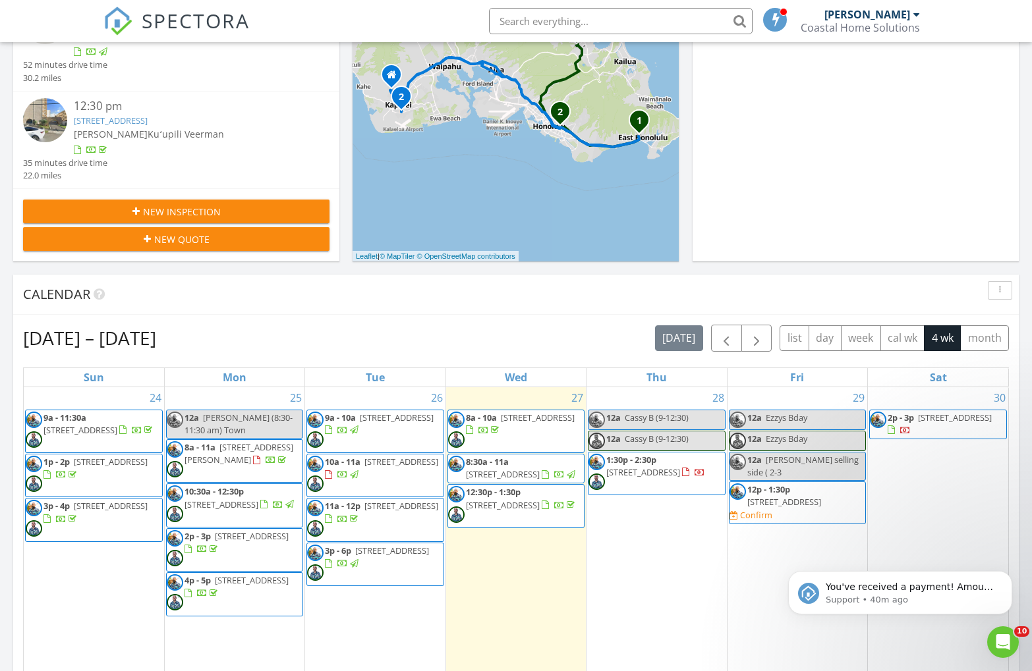
scroll to position [393, 0]
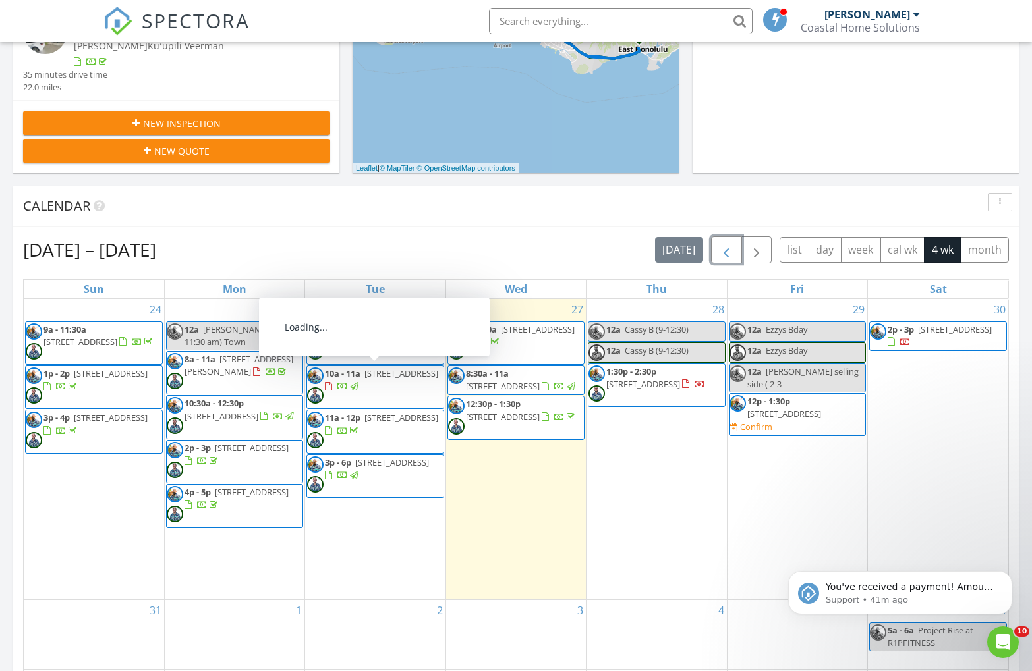
click at [718, 250] on span "button" at bounding box center [726, 250] width 16 height 16
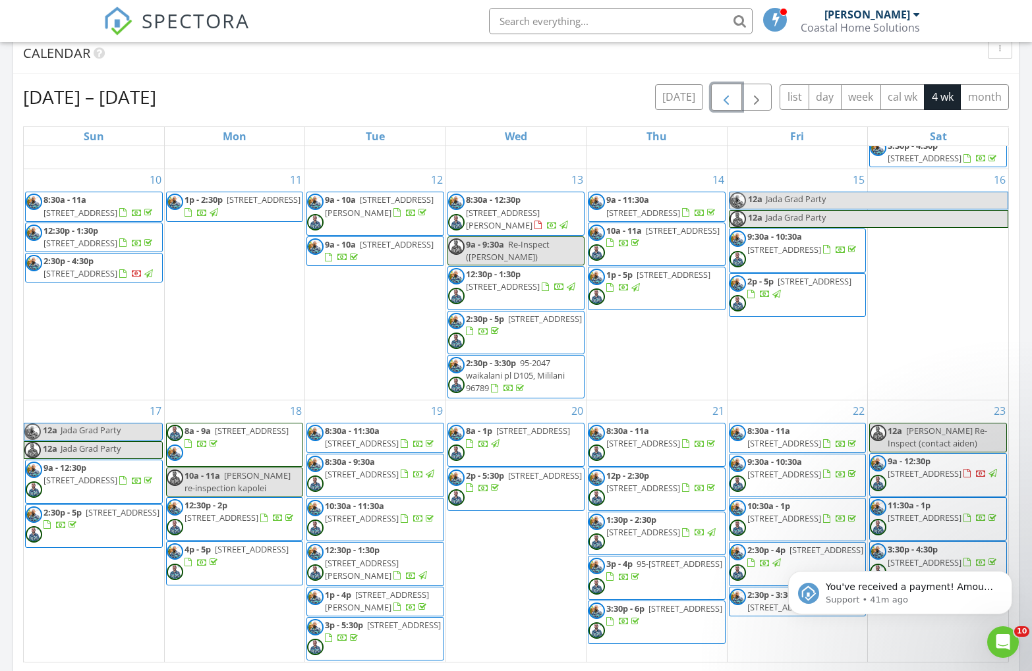
scroll to position [612, 0]
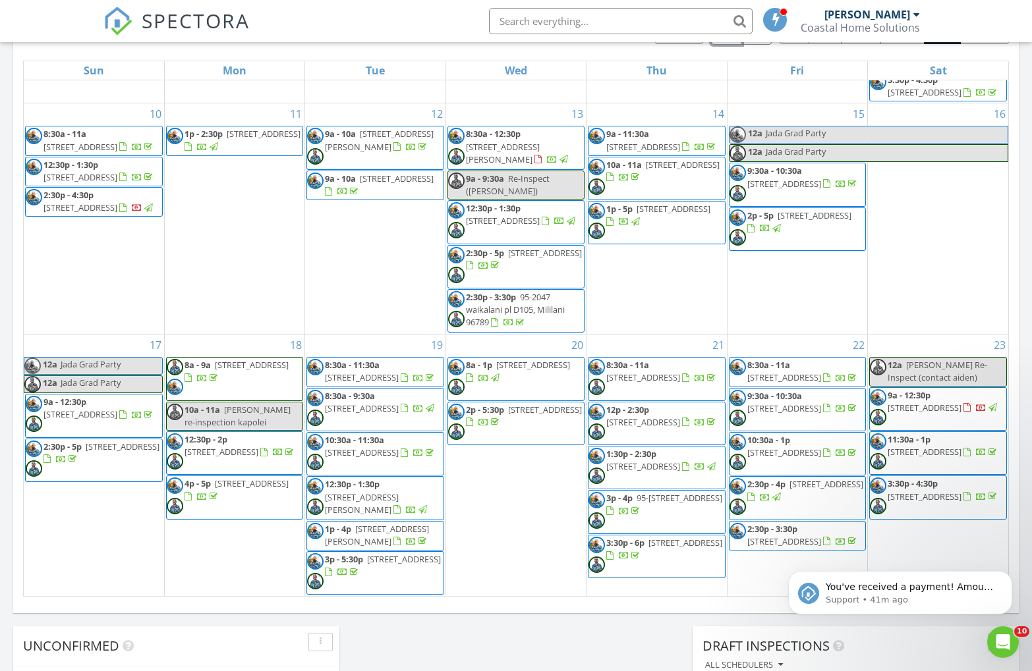
click at [496, 374] on span "8a - 1p 1922 Kahai St, Honolulu 96819" at bounding box center [516, 379] width 136 height 40
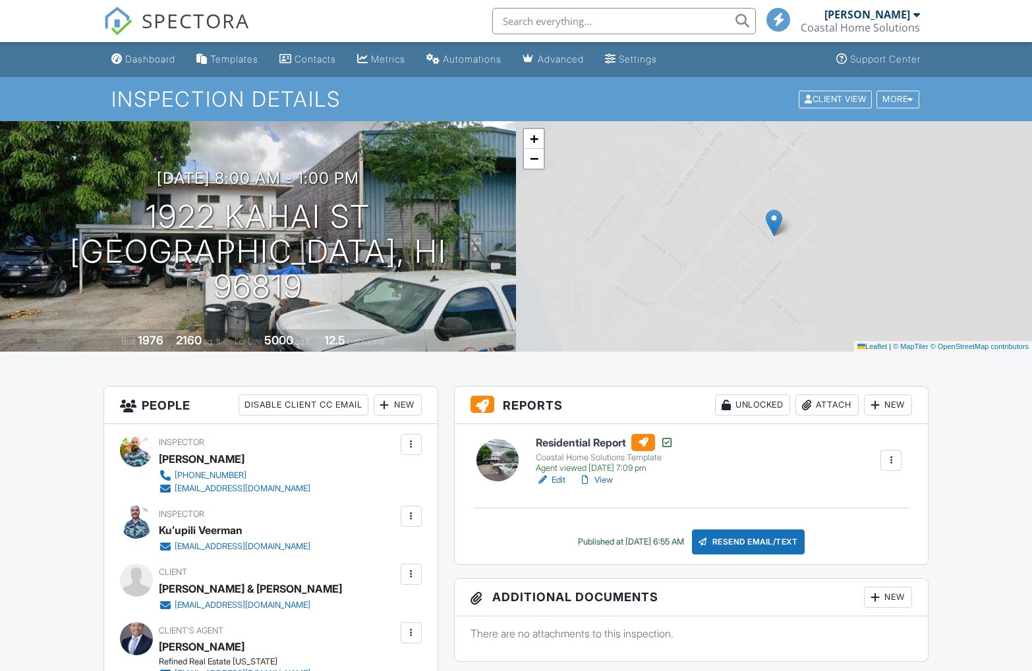
click at [559, 480] on link "Edit" at bounding box center [551, 480] width 30 height 13
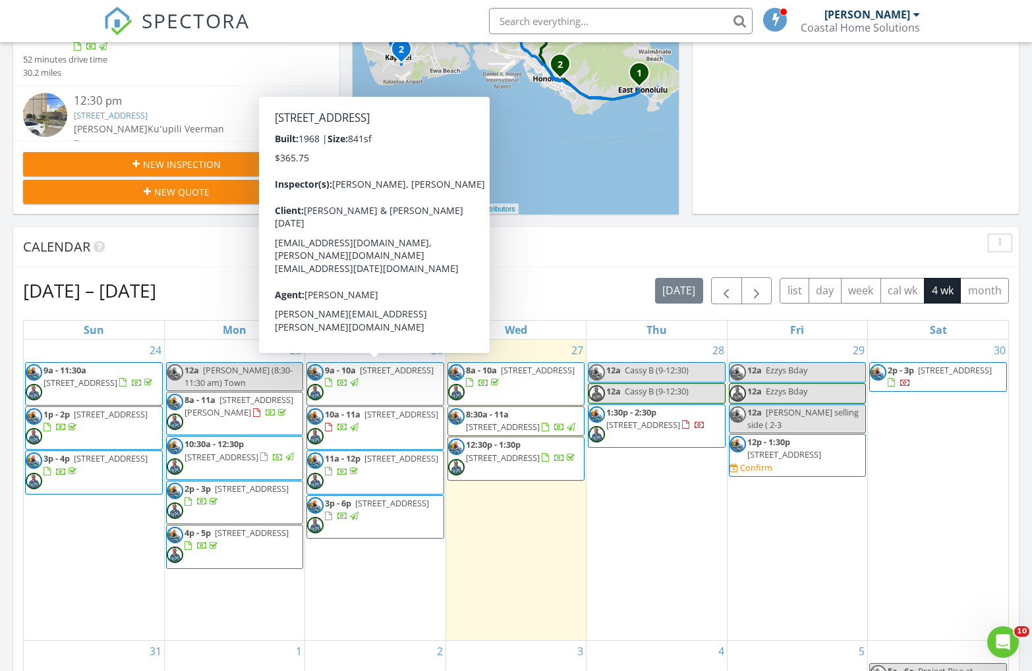
scroll to position [360, 0]
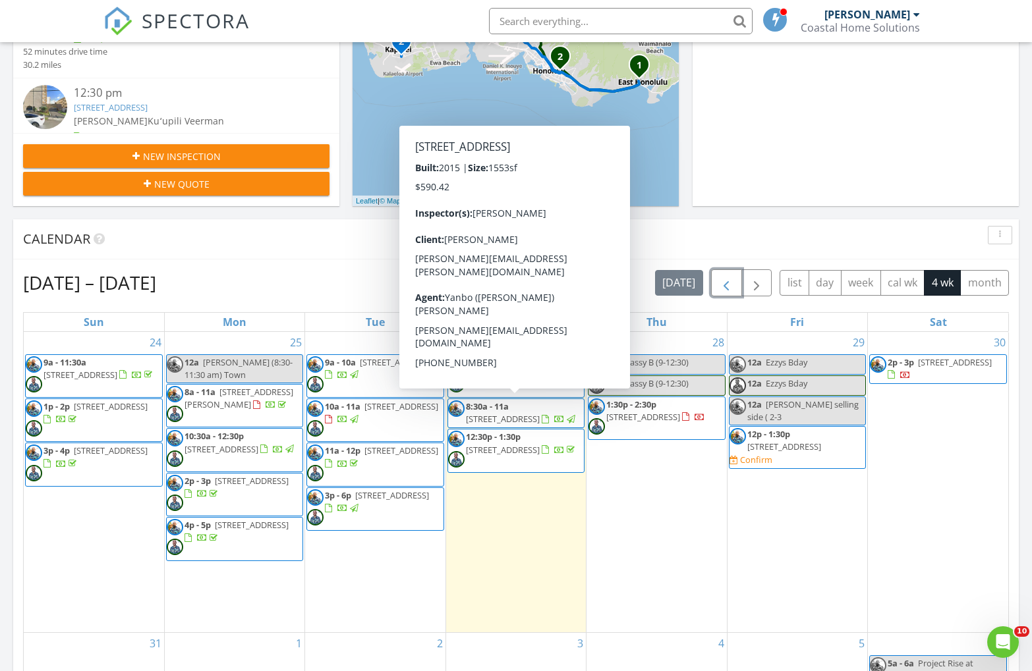
click at [725, 286] on span "button" at bounding box center [726, 283] width 16 height 16
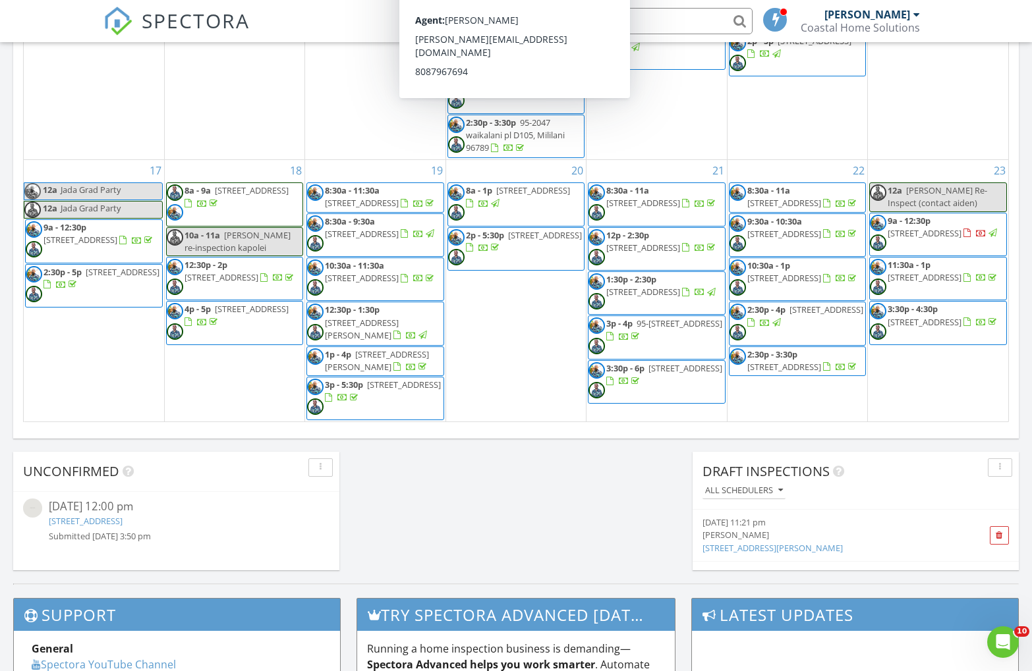
scroll to position [521, 0]
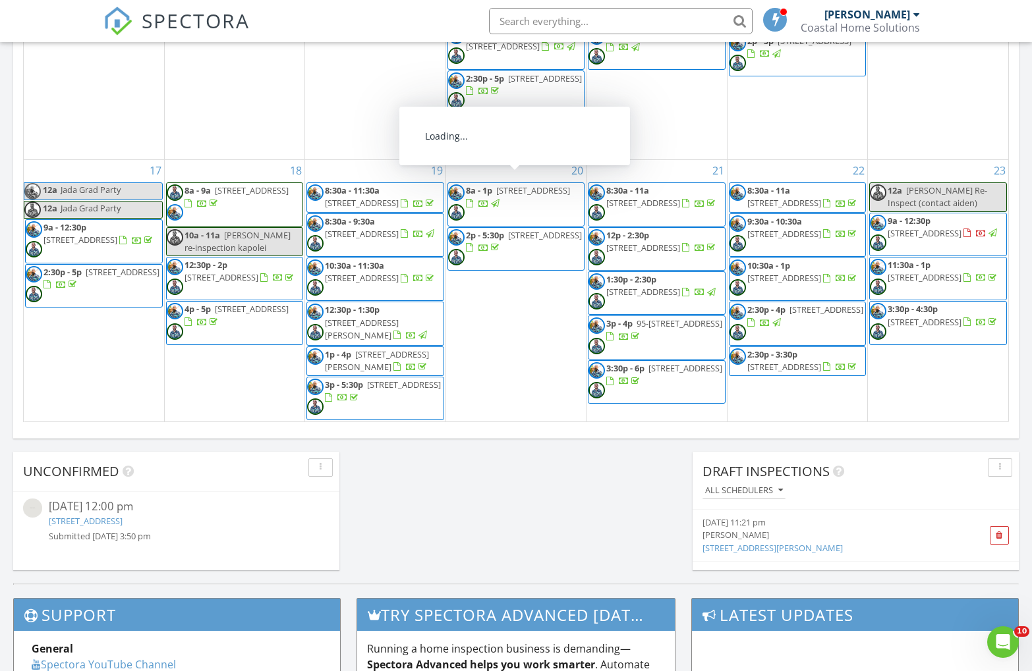
click at [505, 204] on span "8a - 1p 1922 Kahai St, Honolulu 96819" at bounding box center [516, 205] width 136 height 40
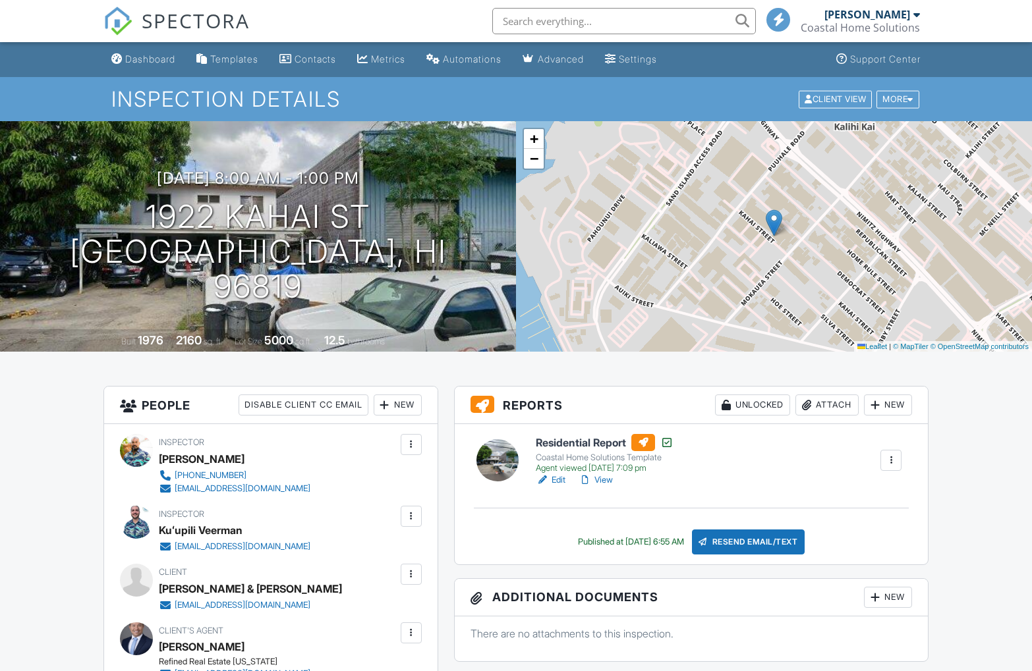
click at [604, 484] on link "View" at bounding box center [596, 480] width 34 height 13
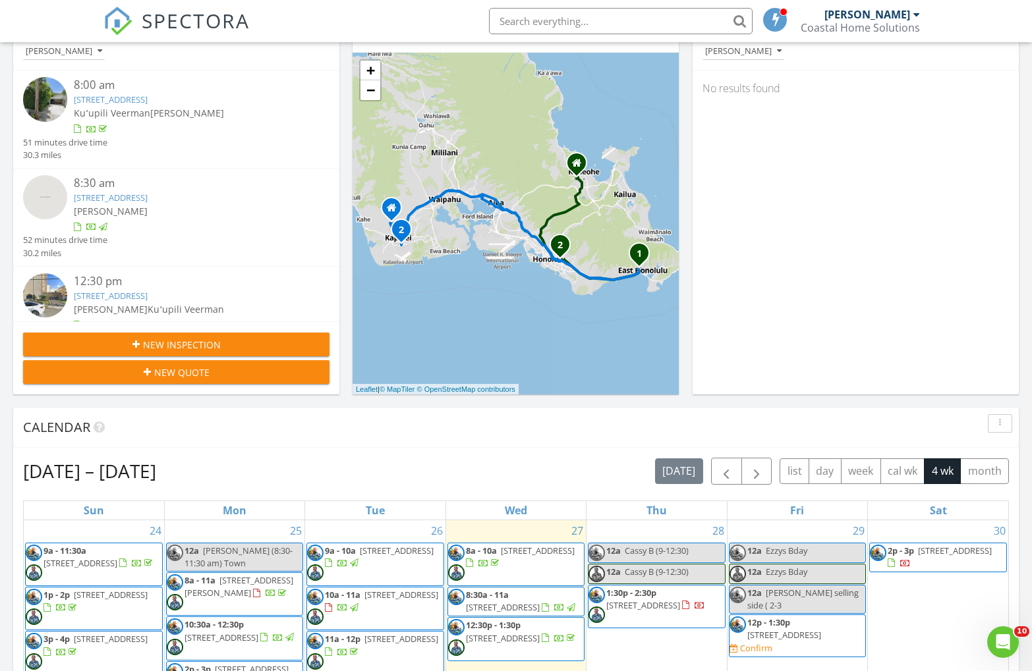
scroll to position [357, 0]
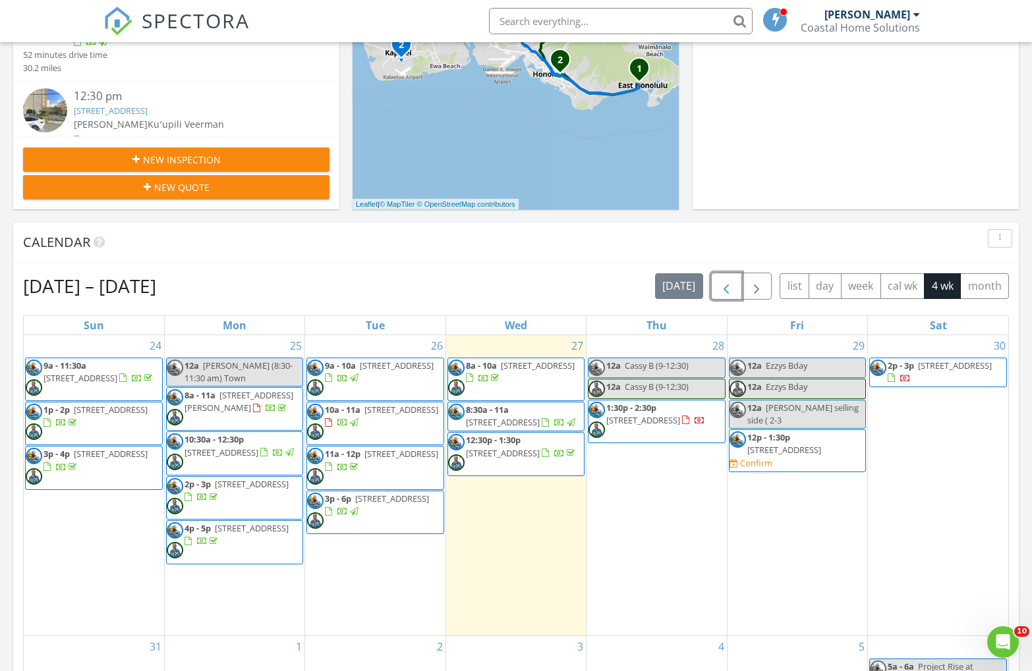
click at [720, 281] on span "button" at bounding box center [726, 287] width 16 height 16
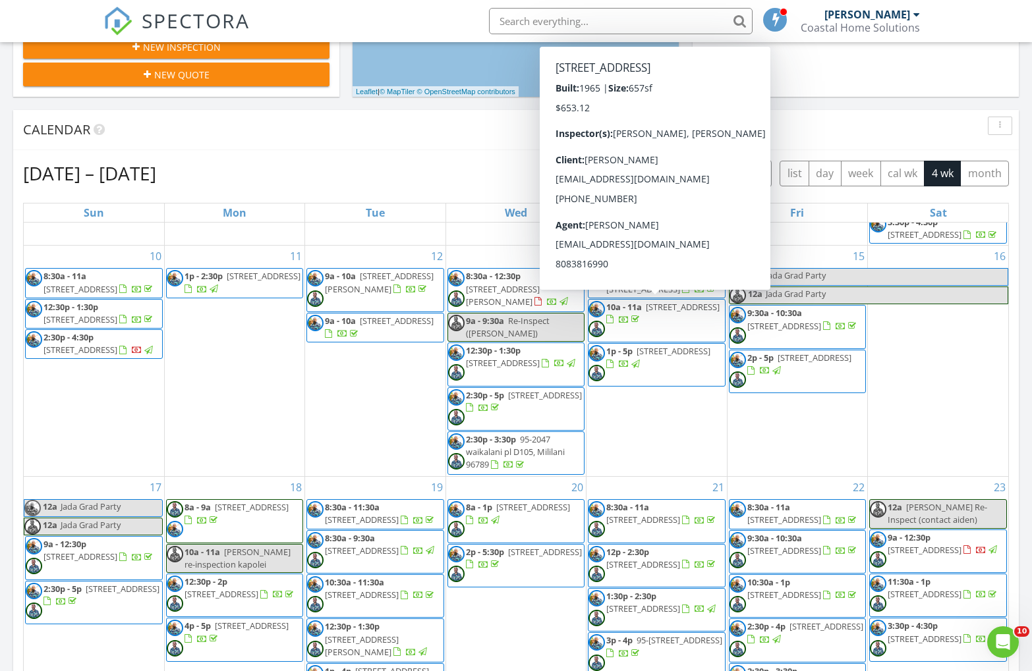
scroll to position [486, 0]
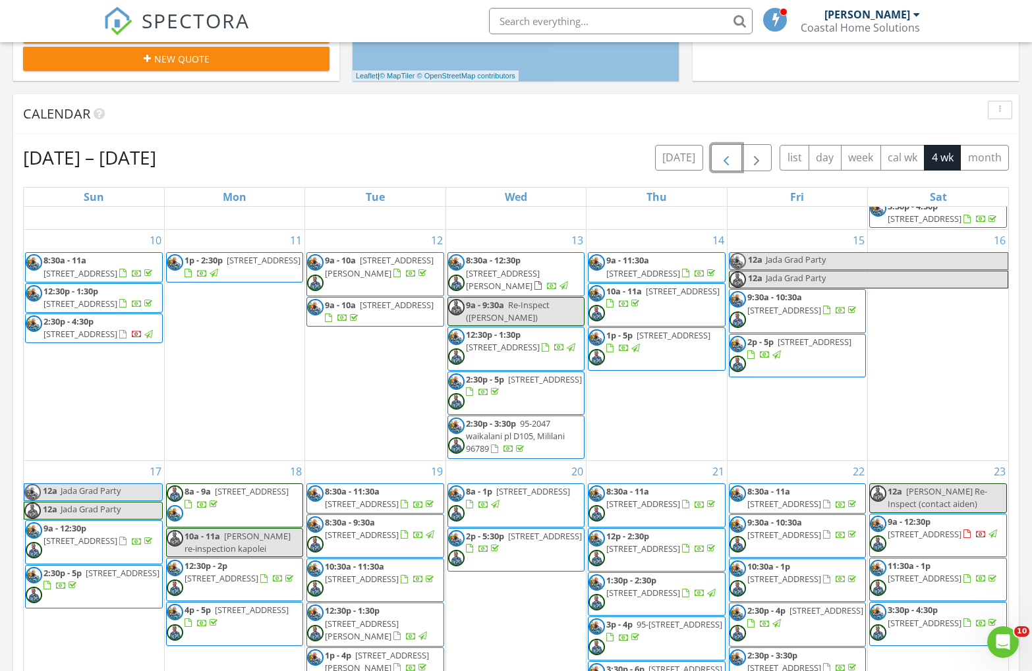
click at [907, 530] on span "9a - 12:30p 232 Kihapai St, Kailua 96734" at bounding box center [938, 536] width 136 height 40
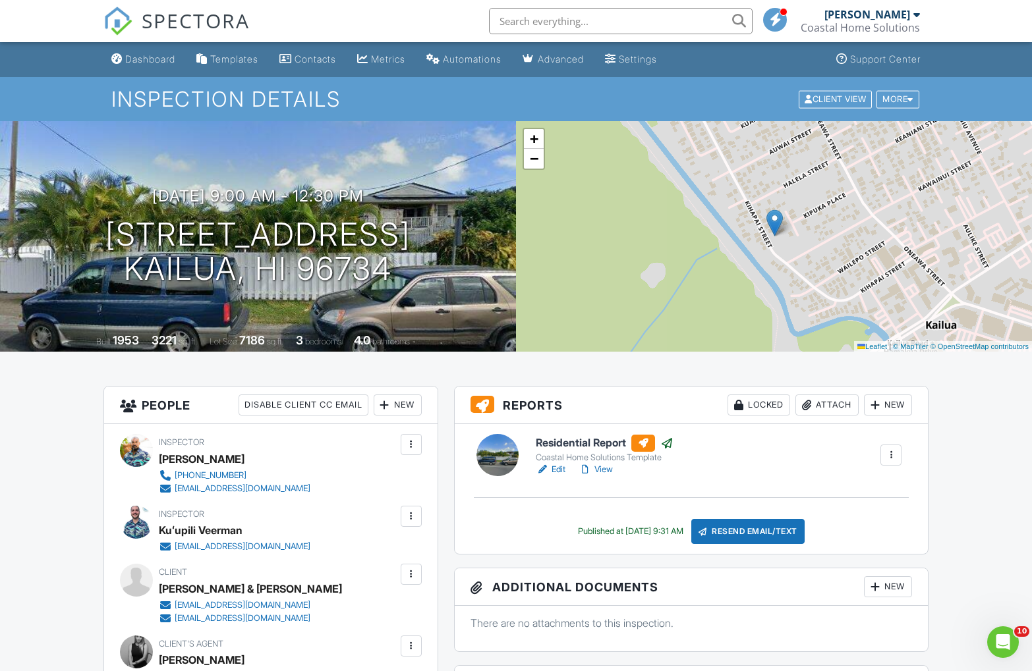
click at [564, 468] on link "Edit" at bounding box center [551, 469] width 30 height 13
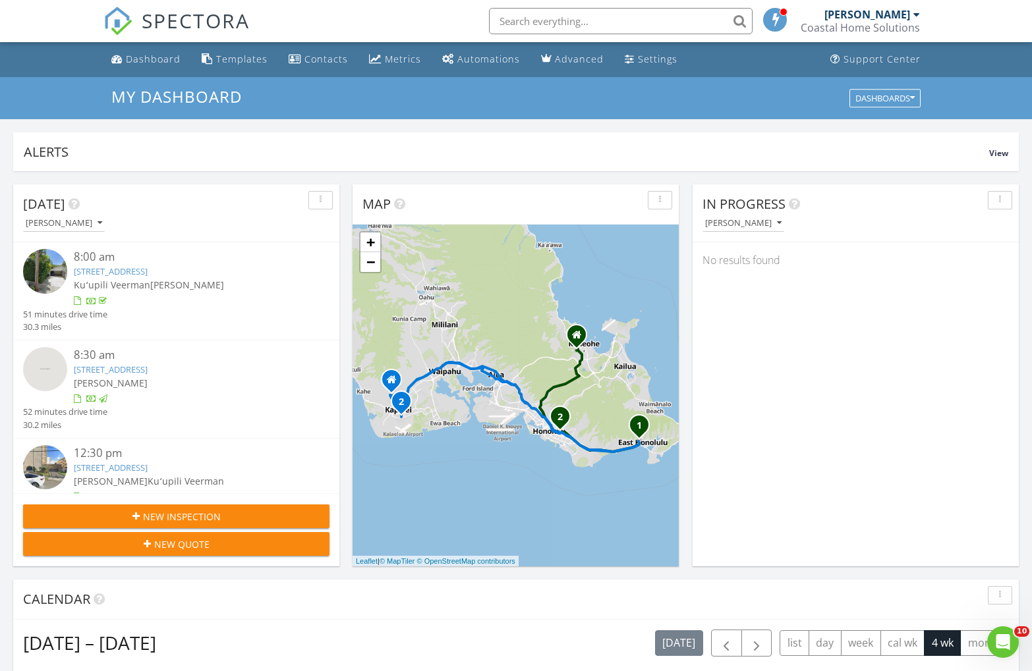
scroll to position [4, 0]
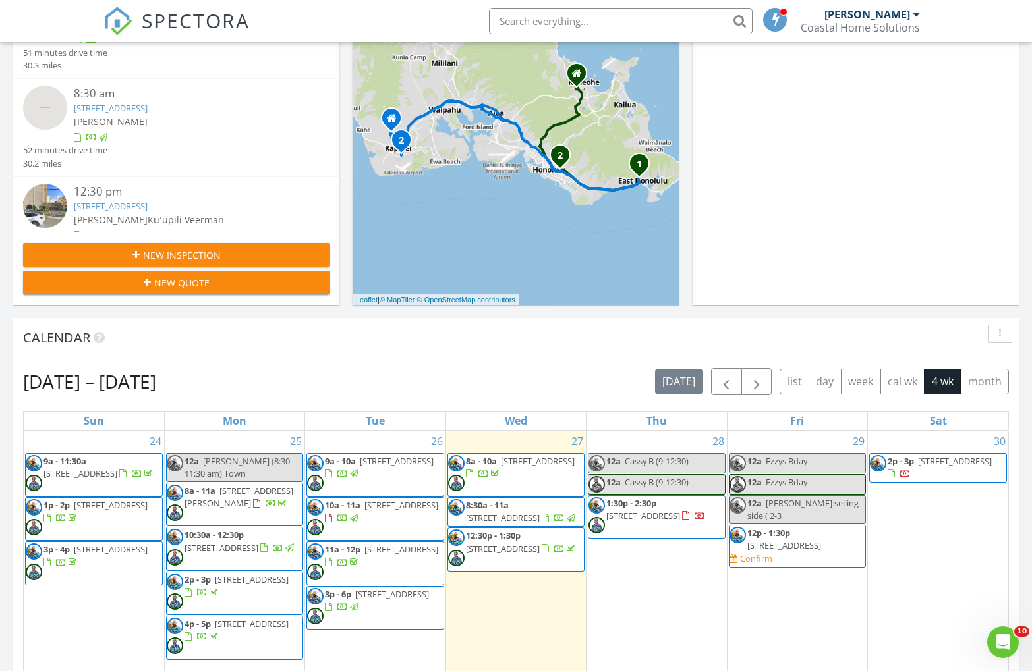
scroll to position [278, 0]
